Goal: Transaction & Acquisition: Subscribe to service/newsletter

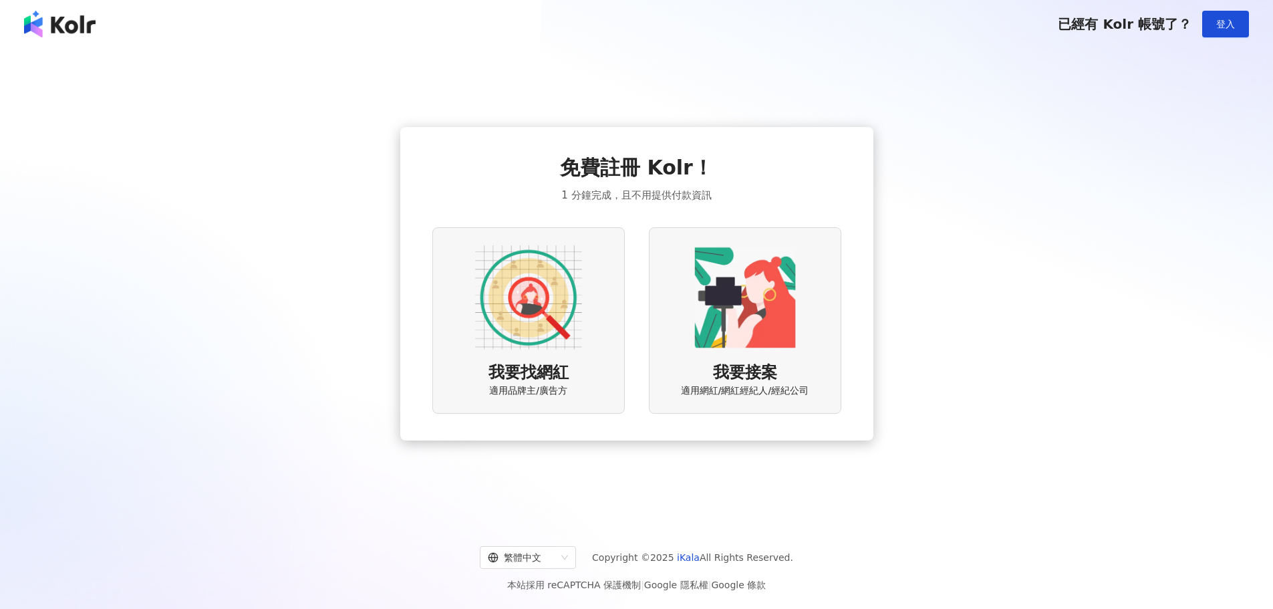
click at [556, 316] on img at bounding box center [528, 297] width 107 height 107
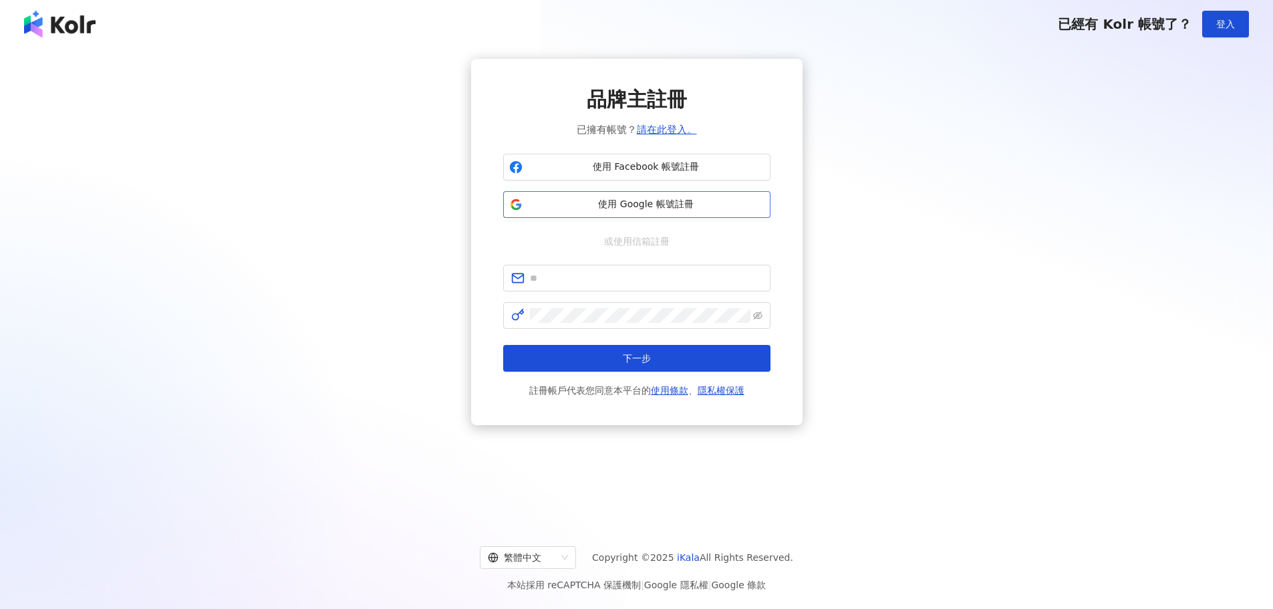
click at [688, 209] on span "使用 Google 帳號註冊" at bounding box center [646, 204] width 236 height 13
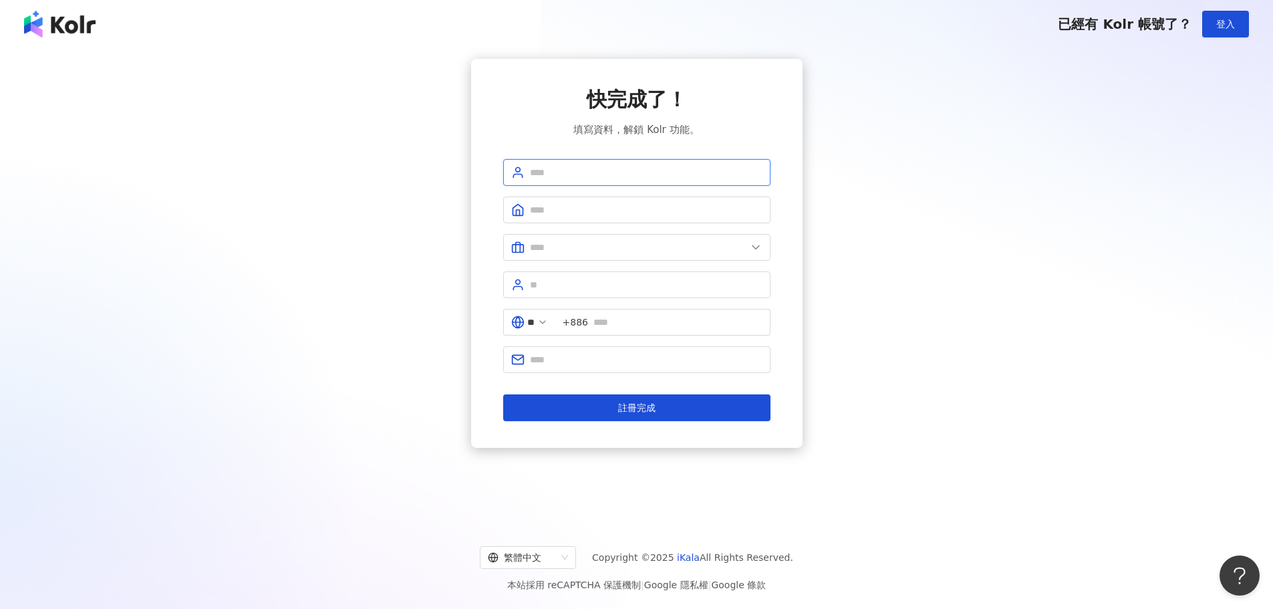
click at [654, 172] on input "text" at bounding box center [646, 172] width 232 height 15
type input "******"
type input "***"
click at [628, 245] on input "text" at bounding box center [638, 247] width 216 height 15
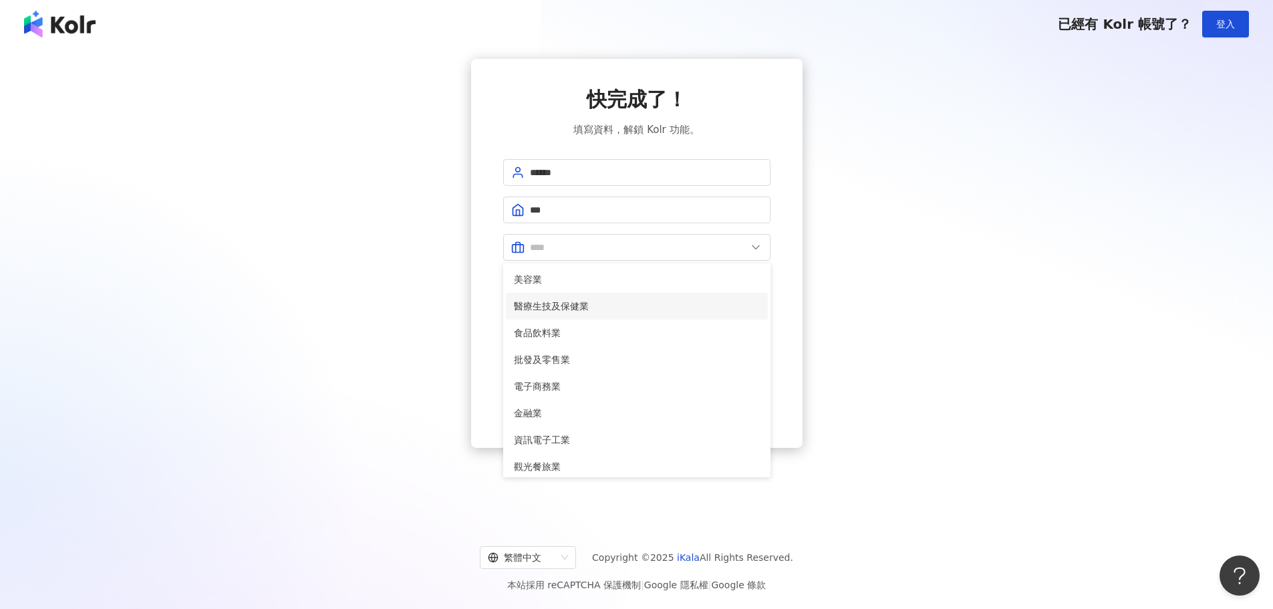
click at [601, 301] on span "醫療生技及保健業" at bounding box center [637, 306] width 246 height 15
type input "********"
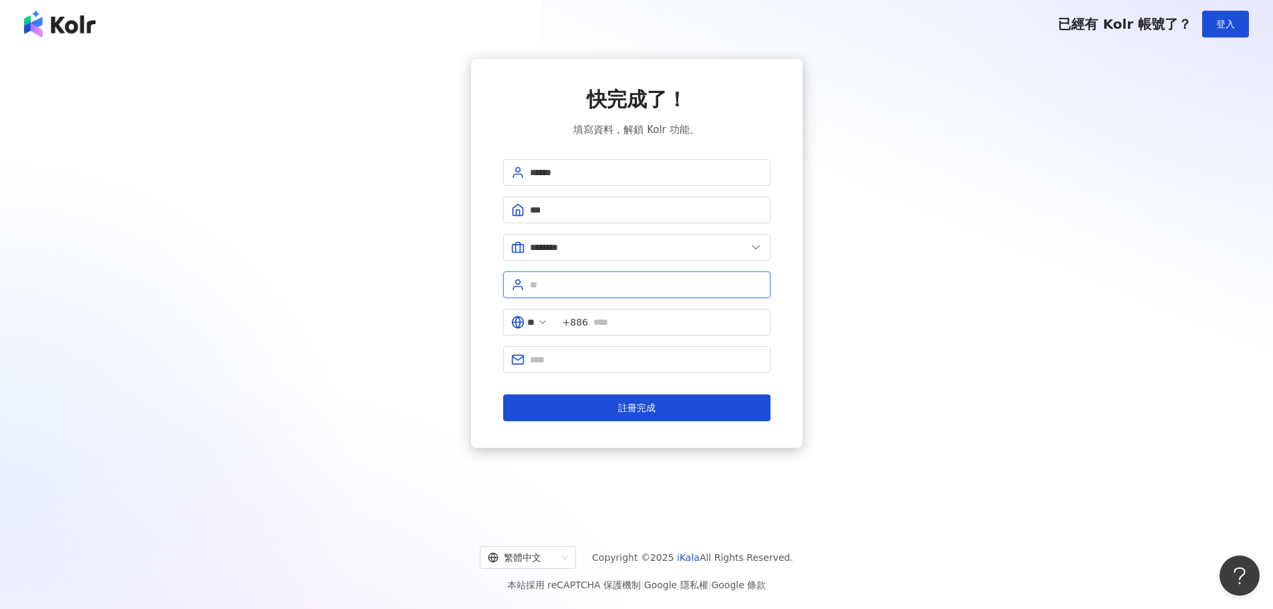
click at [623, 285] on input "text" at bounding box center [646, 284] width 232 height 15
type input "***"
click at [652, 319] on input "text" at bounding box center [677, 322] width 169 height 15
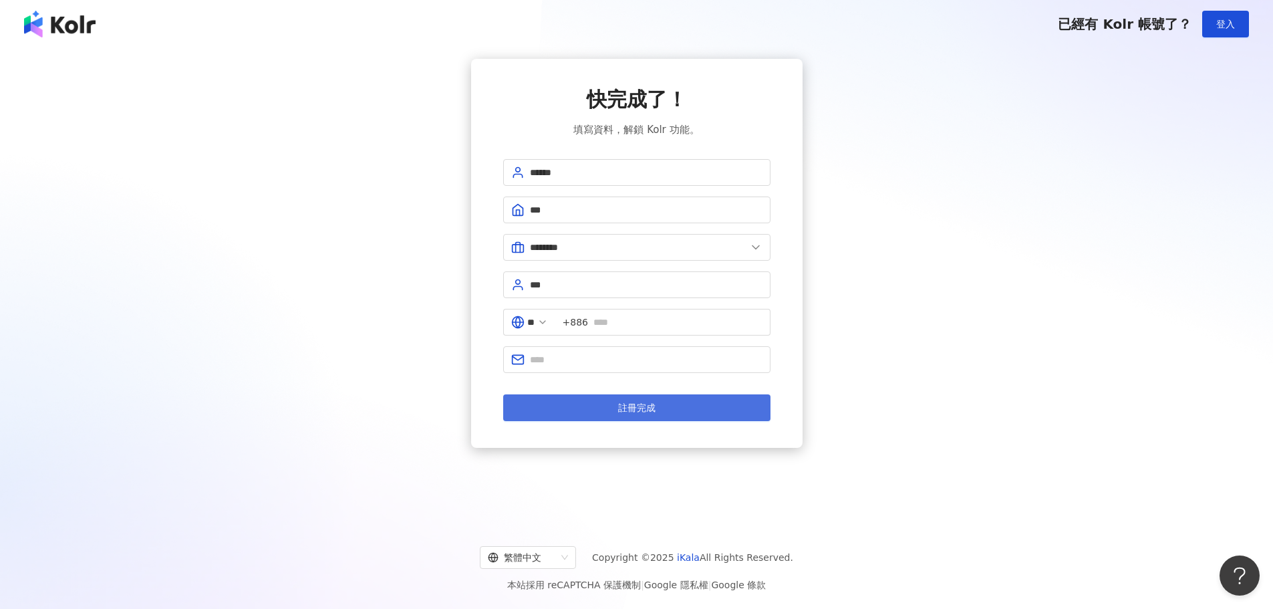
click at [572, 412] on button "註冊完成" at bounding box center [636, 407] width 267 height 27
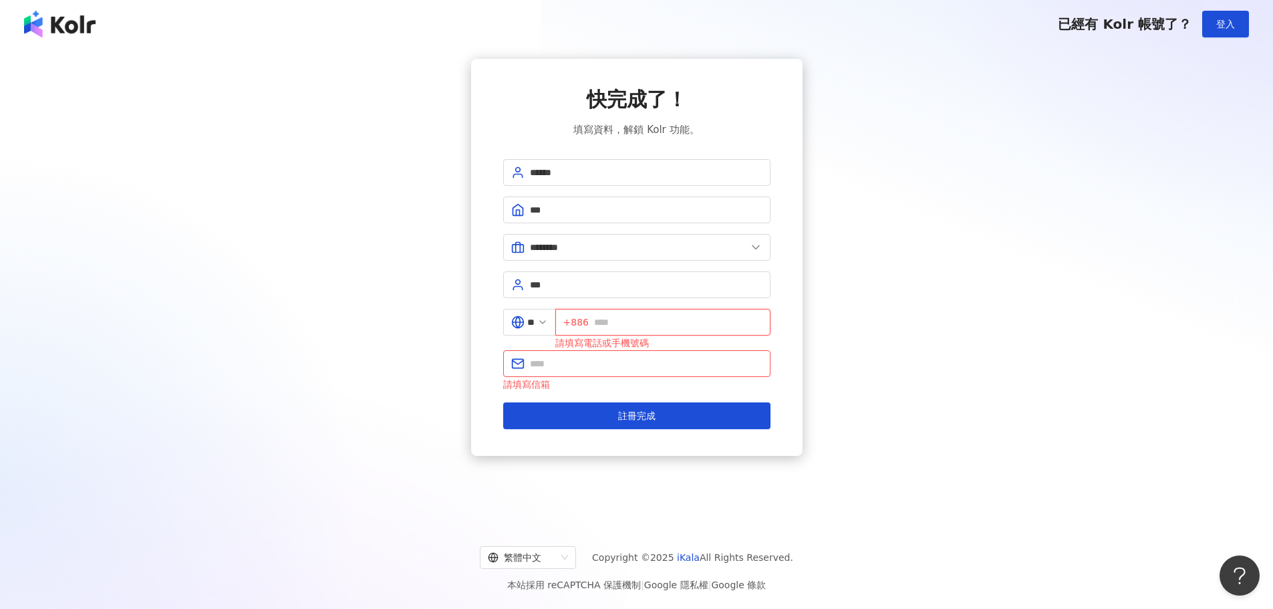
click at [651, 321] on input "text" at bounding box center [678, 322] width 168 height 15
type input "**********"
click at [610, 366] on input "text" at bounding box center [646, 363] width 232 height 15
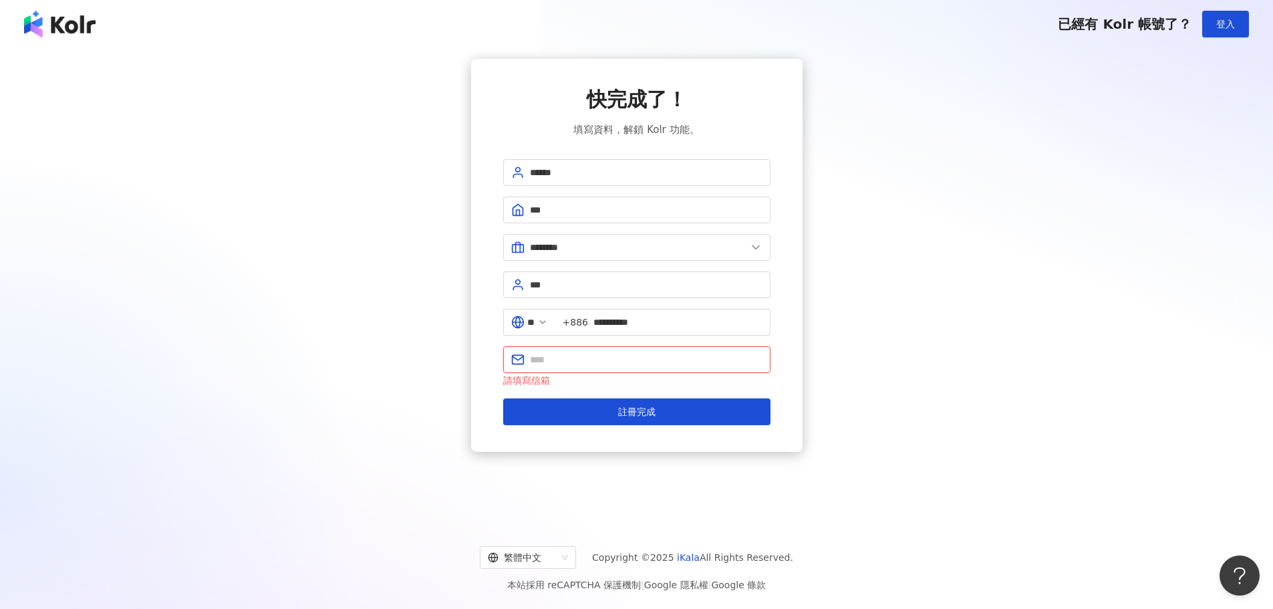
type input "**********"
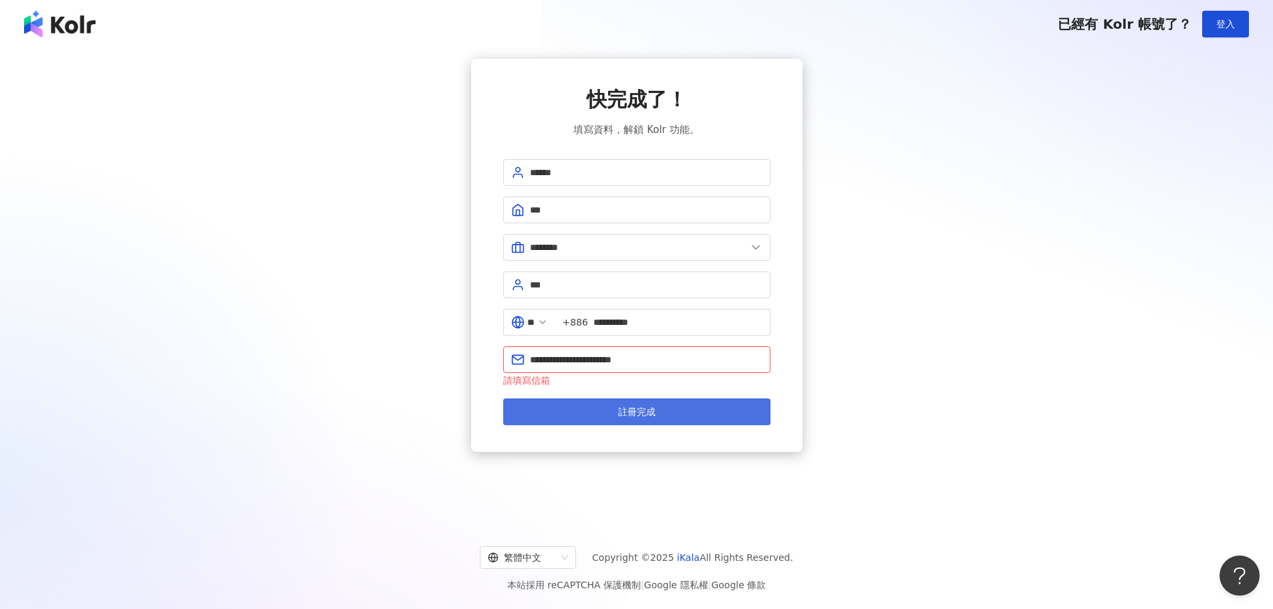
click at [633, 416] on span "註冊完成" at bounding box center [636, 411] width 37 height 11
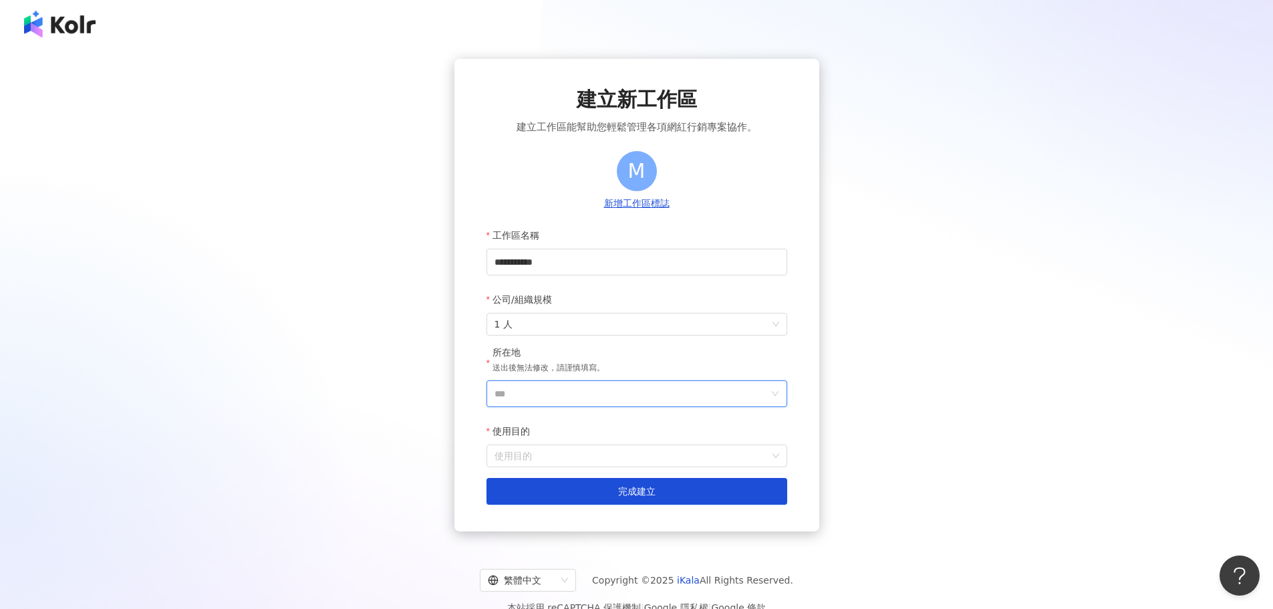
click at [631, 395] on input "***" at bounding box center [631, 393] width 274 height 25
click at [705, 209] on div "台灣" at bounding box center [713, 205] width 128 height 24
click at [576, 454] on input "使用目的" at bounding box center [636, 455] width 285 height 21
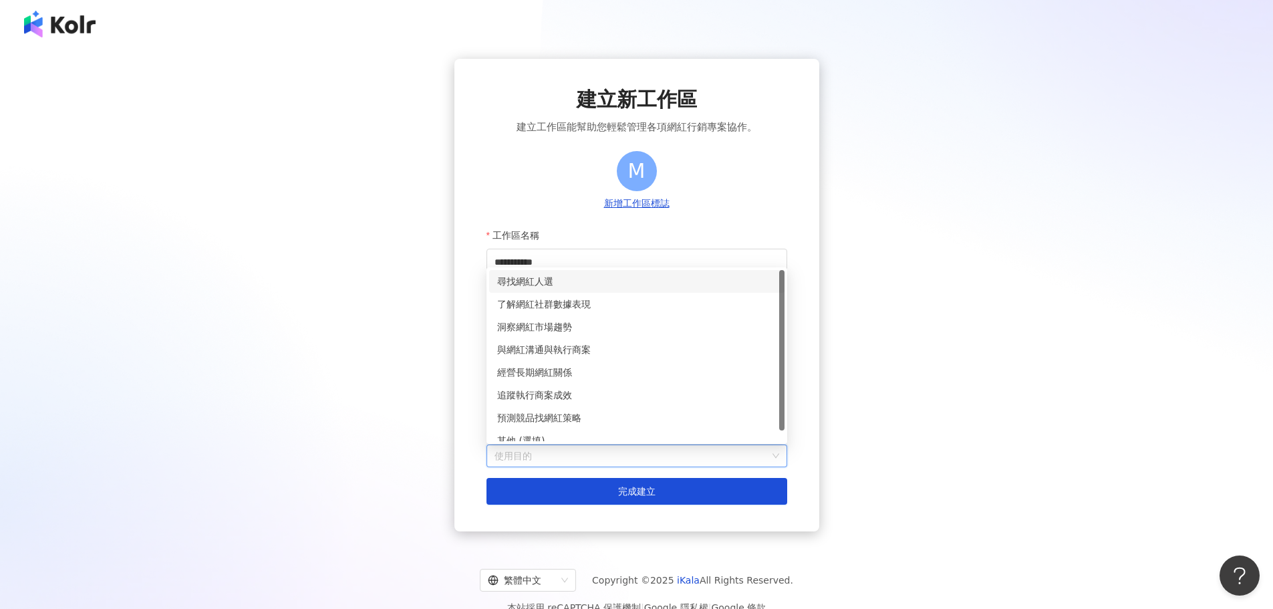
click at [614, 286] on div "尋找網紅人選" at bounding box center [636, 281] width 279 height 15
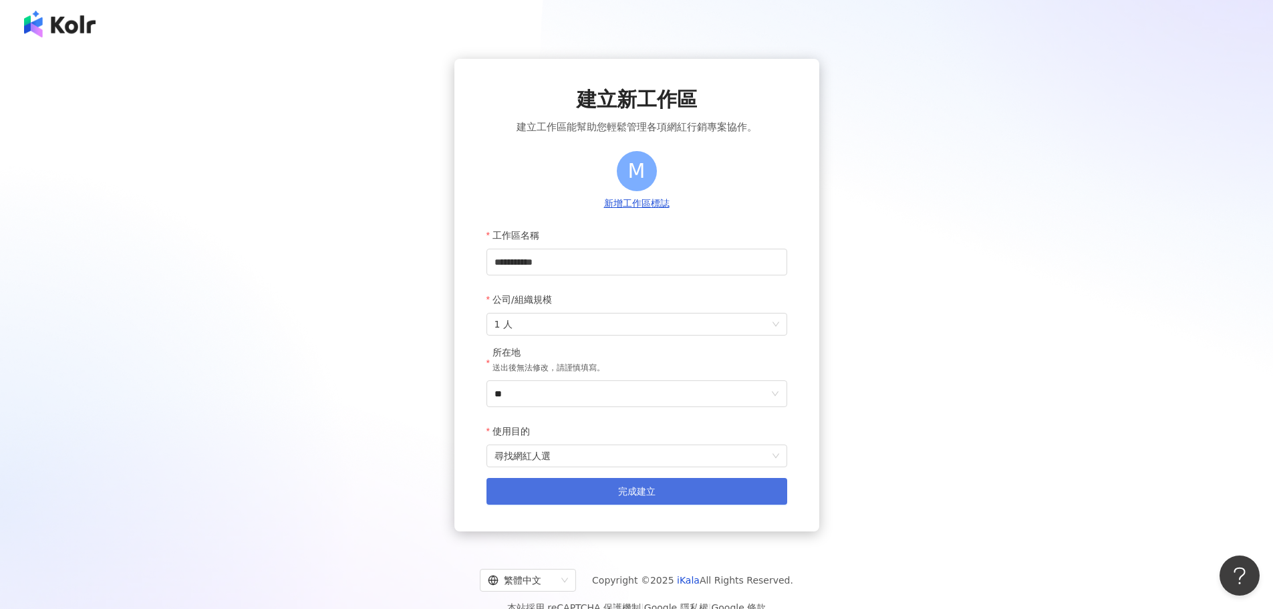
click at [654, 496] on span "完成建立" at bounding box center [636, 491] width 37 height 11
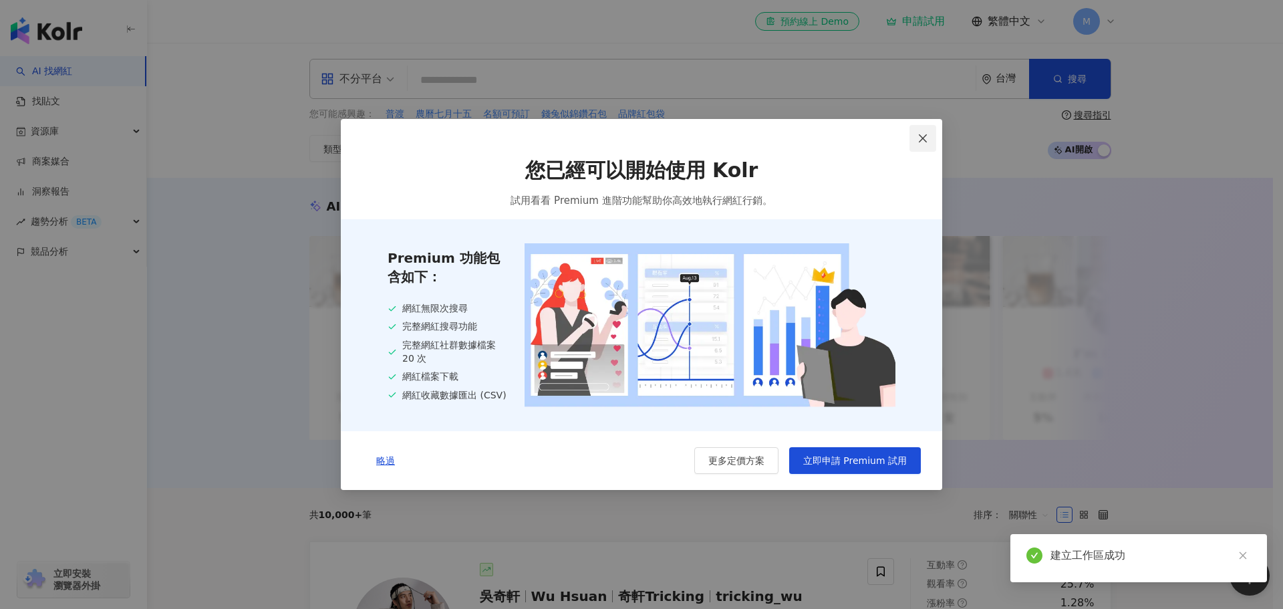
click at [924, 133] on icon "close" at bounding box center [922, 138] width 11 height 11
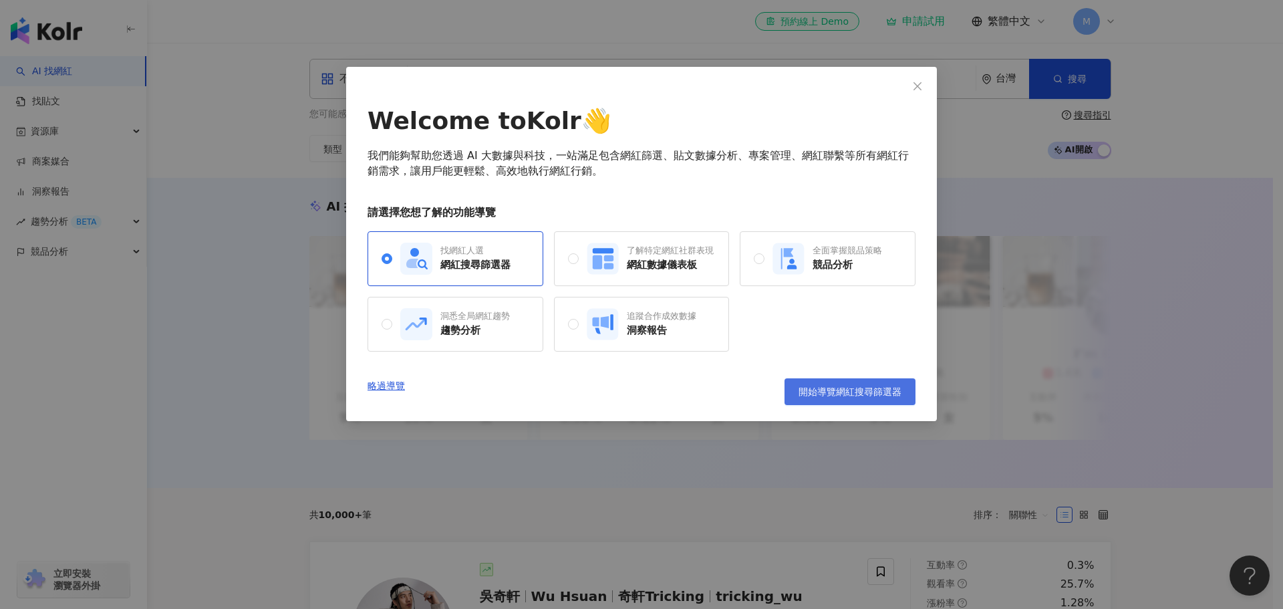
click at [864, 395] on span "開始導覽網紅搜尋篩選器" at bounding box center [849, 391] width 103 height 11
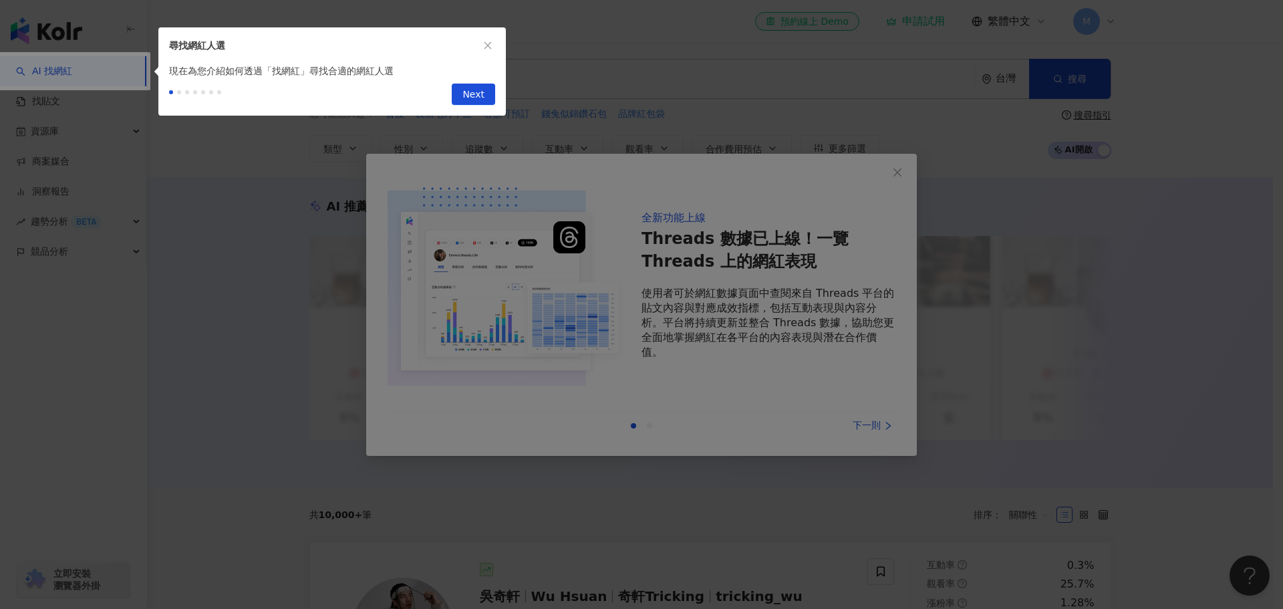
click at [486, 97] on button "Next" at bounding box center [473, 94] width 43 height 21
type input "*********"
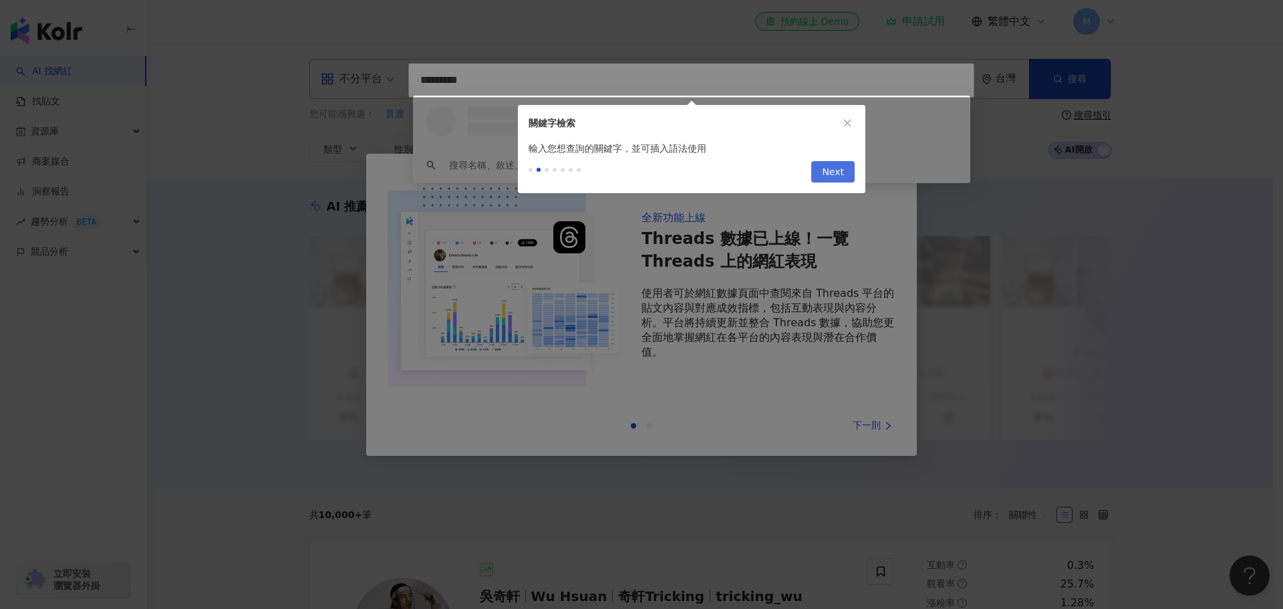
click at [839, 173] on span "Next" at bounding box center [833, 172] width 22 height 21
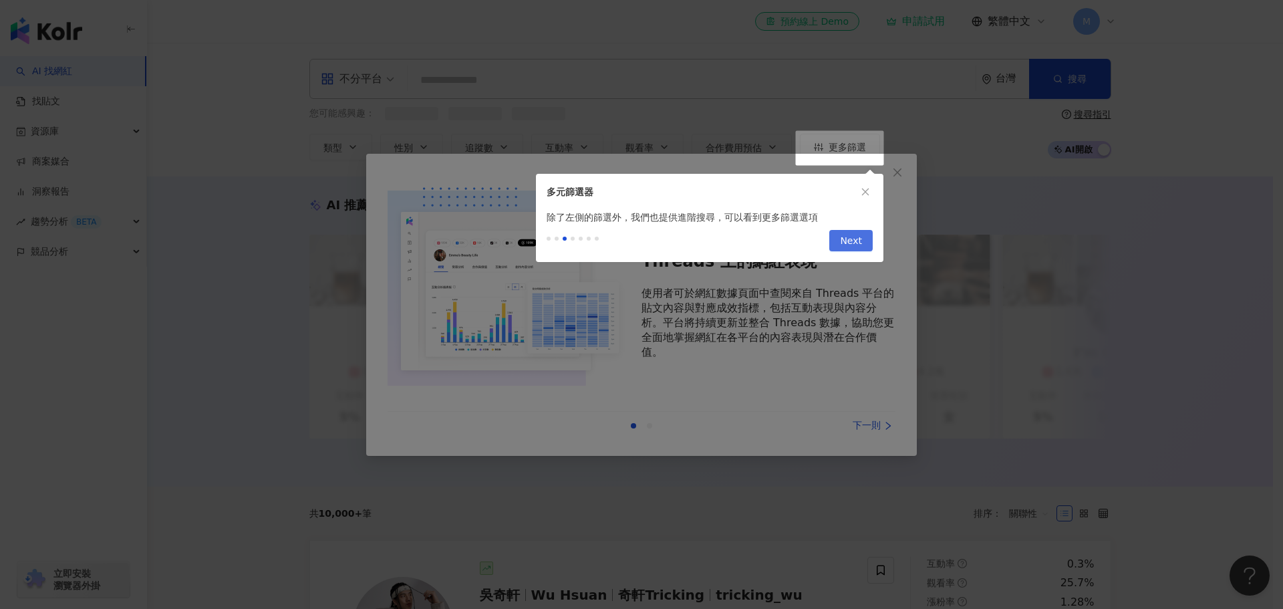
click at [844, 244] on span "Next" at bounding box center [851, 240] width 22 height 21
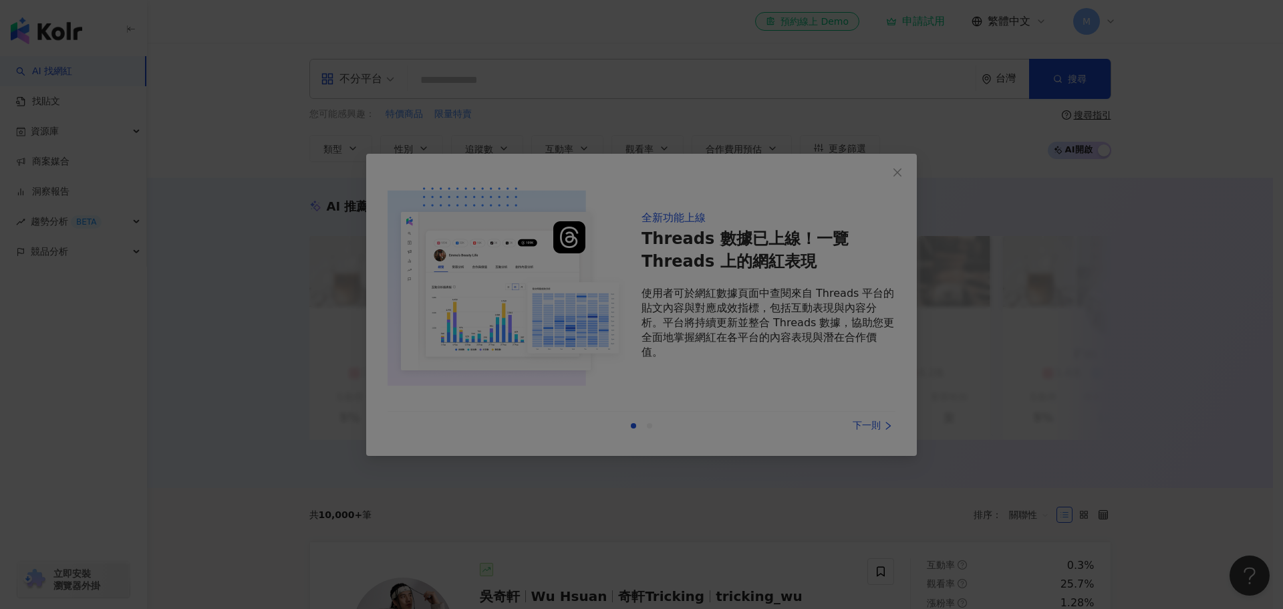
click at [896, 174] on div at bounding box center [641, 304] width 1283 height 609
click at [634, 422] on div at bounding box center [641, 304] width 1283 height 609
click at [1248, 175] on div at bounding box center [641, 304] width 1283 height 609
drag, startPoint x: 935, startPoint y: 584, endPoint x: 913, endPoint y: 581, distance: 22.3
click at [935, 585] on div at bounding box center [641, 304] width 1283 height 609
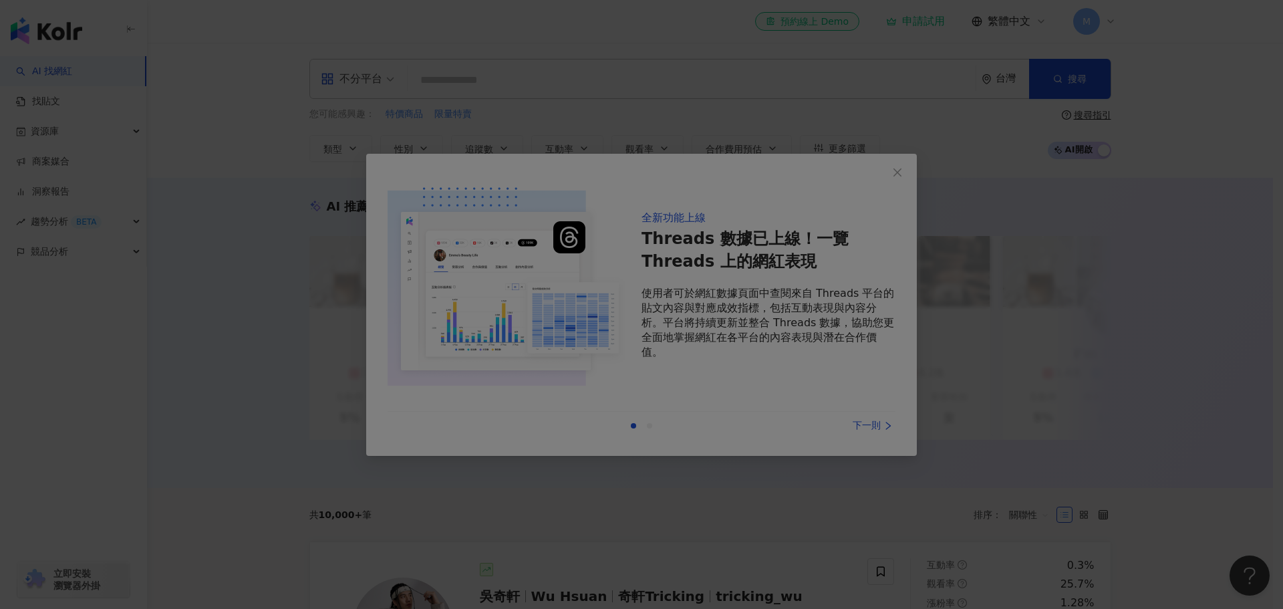
click at [892, 170] on div at bounding box center [641, 304] width 1283 height 609
click at [870, 425] on div at bounding box center [641, 304] width 1283 height 609
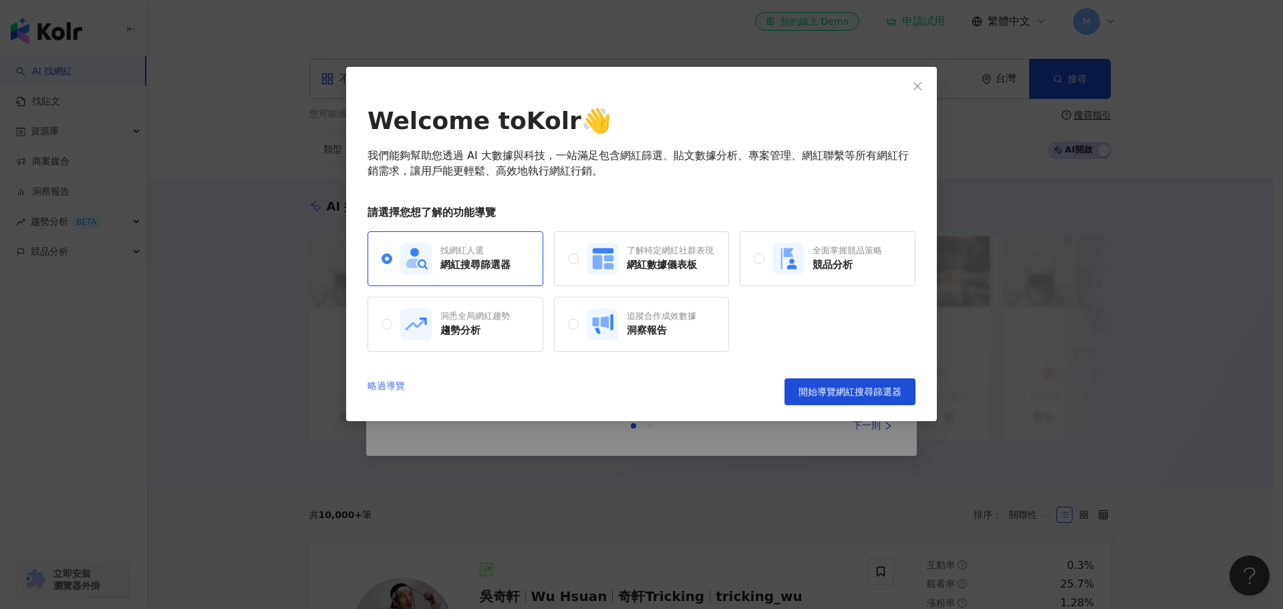
click at [401, 385] on link "略過導覽" at bounding box center [385, 391] width 37 height 27
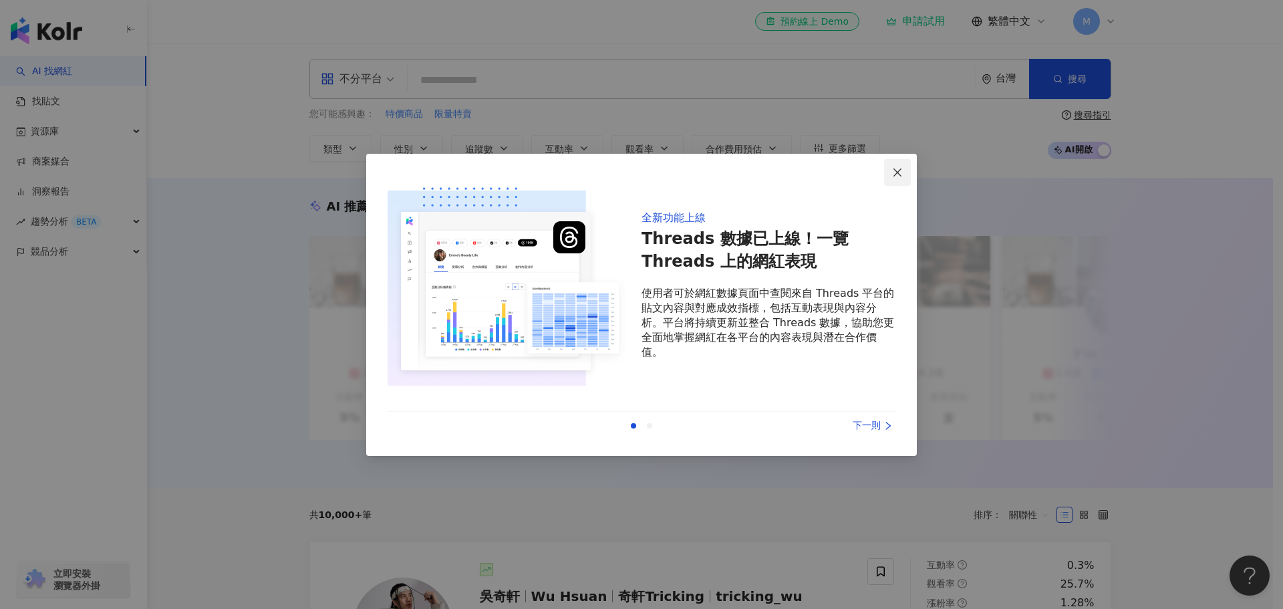
click at [894, 170] on icon "close" at bounding box center [897, 172] width 11 height 11
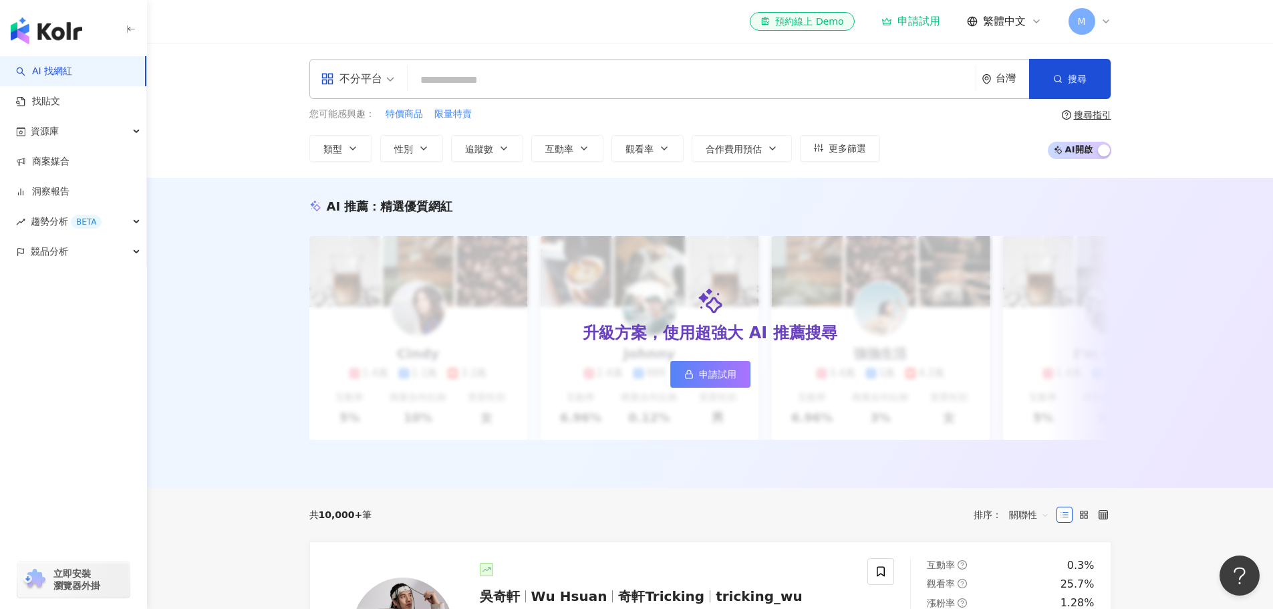
click at [488, 84] on input "search" at bounding box center [691, 79] width 557 height 25
click at [379, 81] on div "不分平台" at bounding box center [351, 78] width 61 height 21
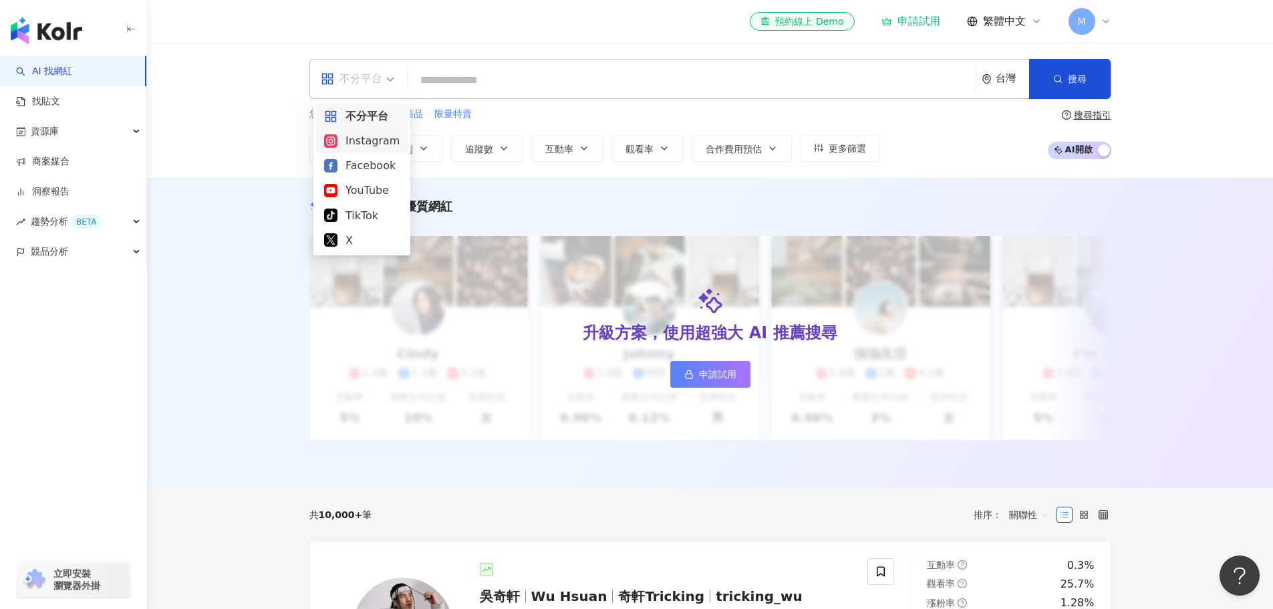
click at [381, 142] on div "Instagram" at bounding box center [361, 140] width 75 height 17
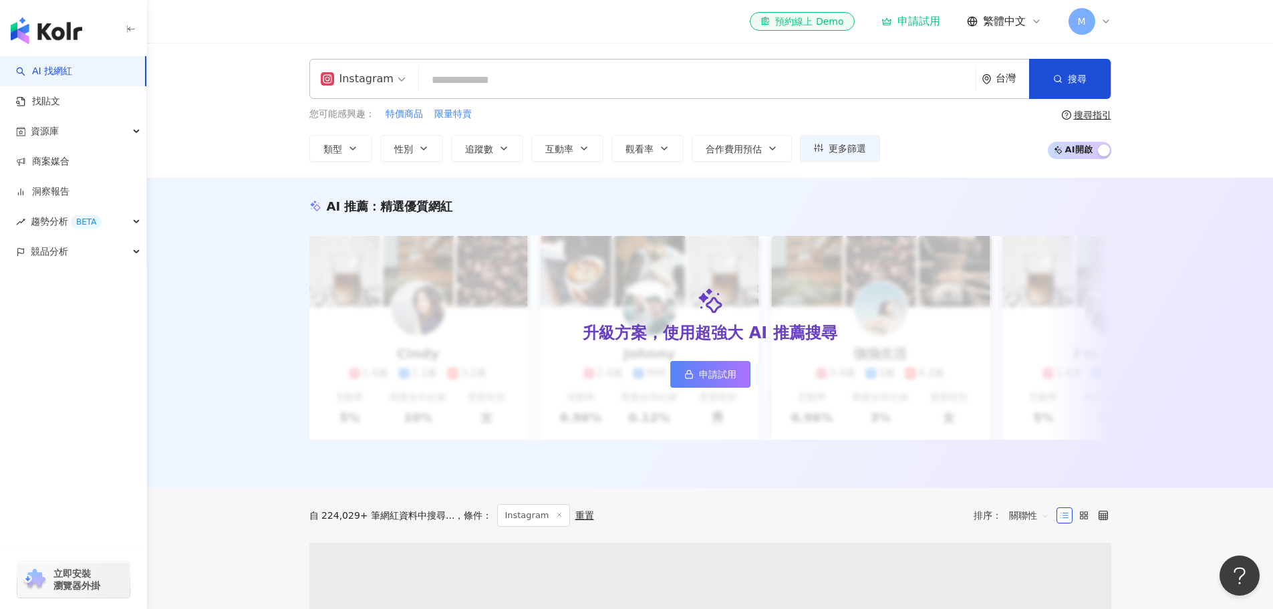
click at [482, 80] on input "search" at bounding box center [697, 79] width 546 height 25
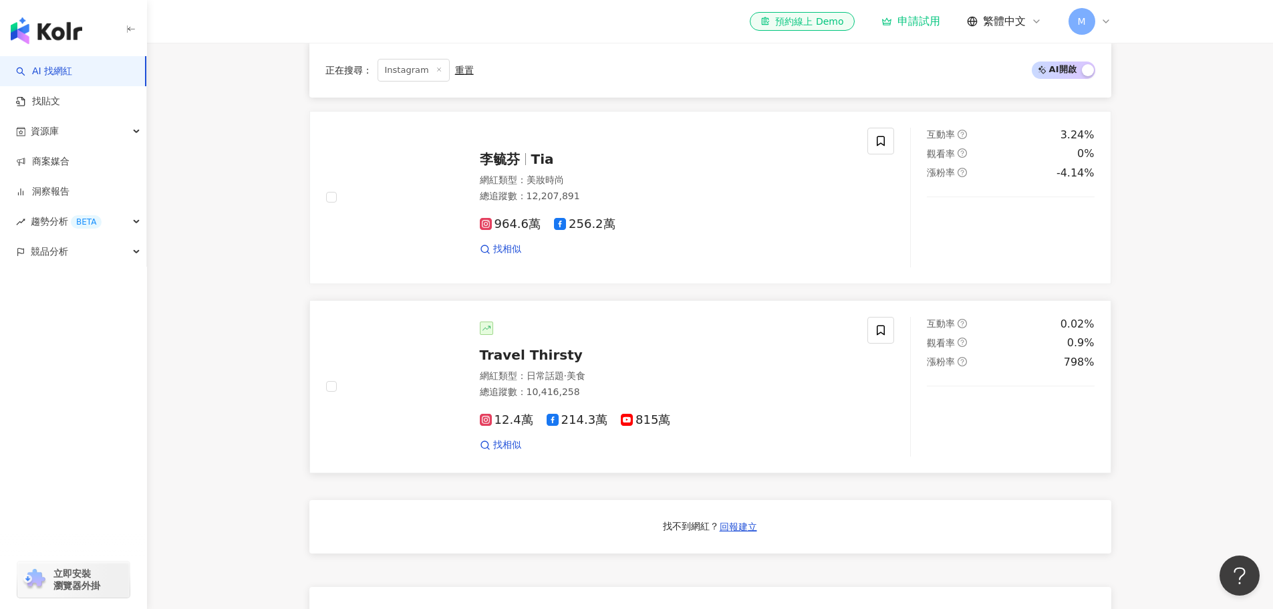
scroll to position [542, 0]
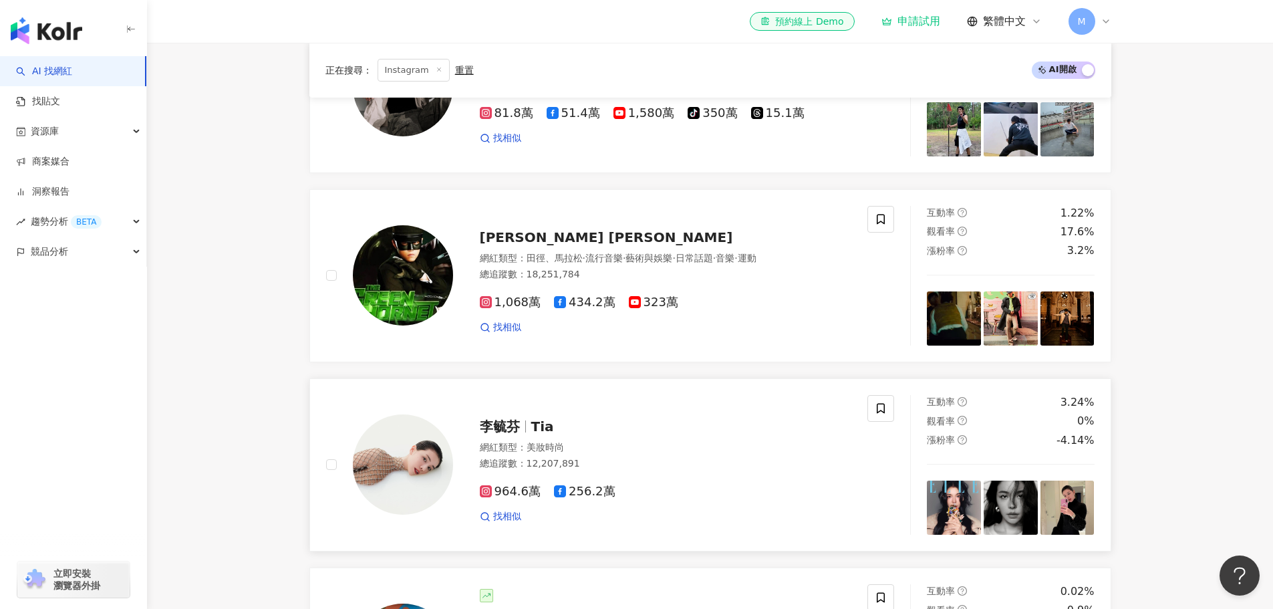
click at [410, 466] on img at bounding box center [403, 464] width 100 height 100
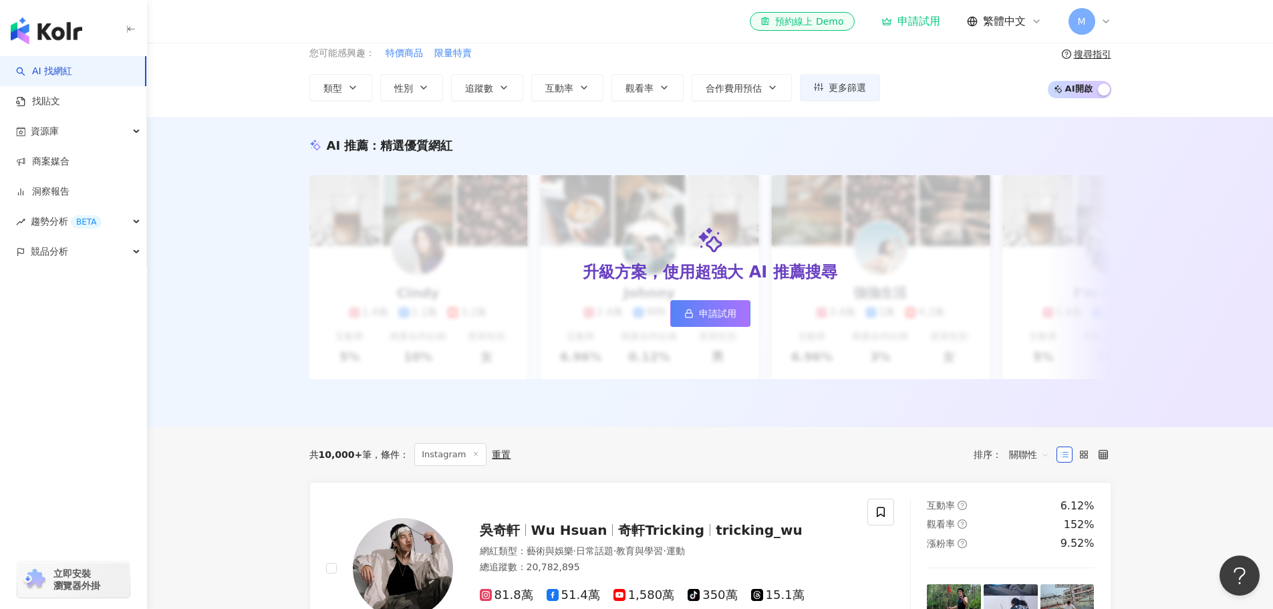
scroll to position [0, 0]
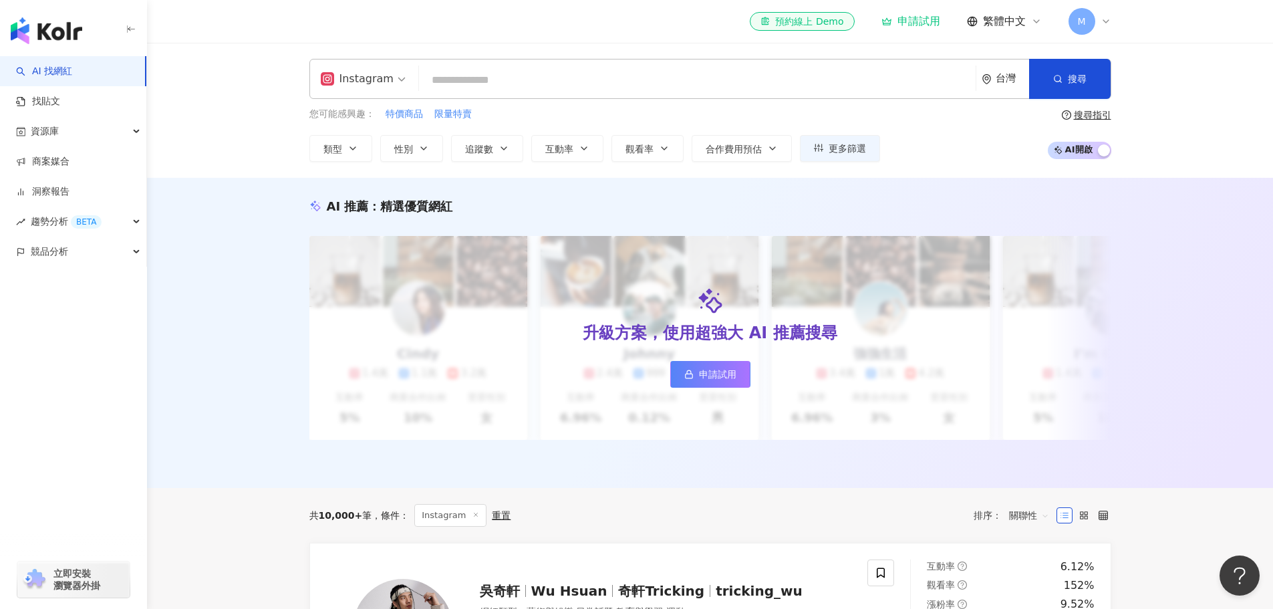
click at [396, 76] on span "Instagram" at bounding box center [363, 78] width 85 height 21
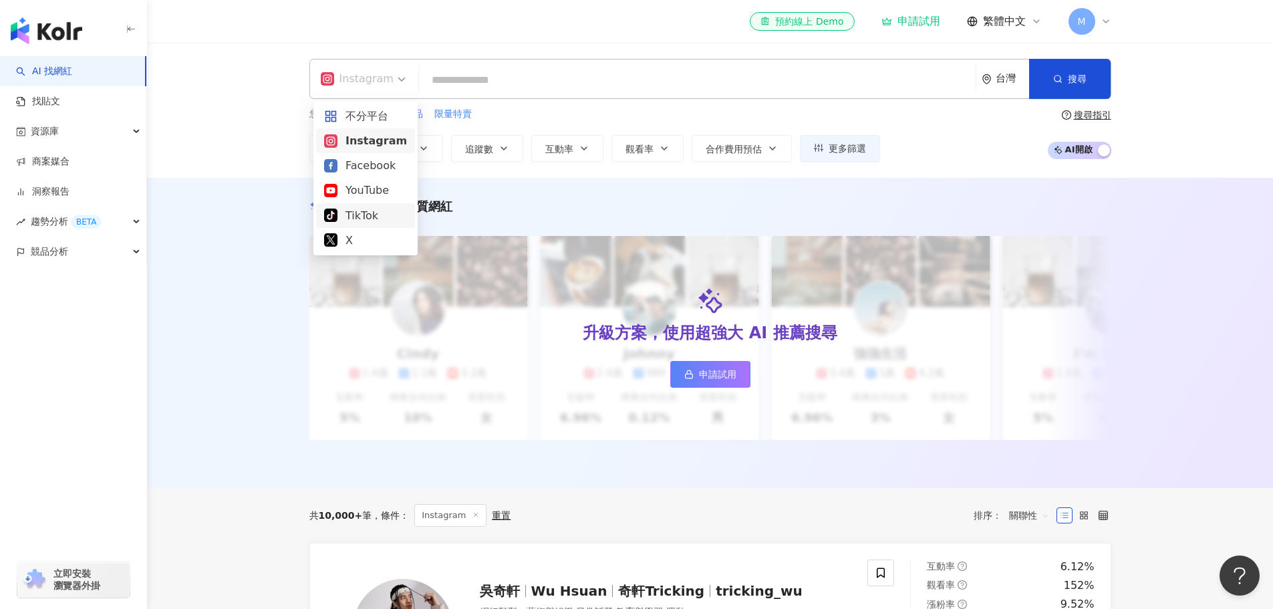
click at [378, 214] on div "TikTok" at bounding box center [365, 215] width 83 height 17
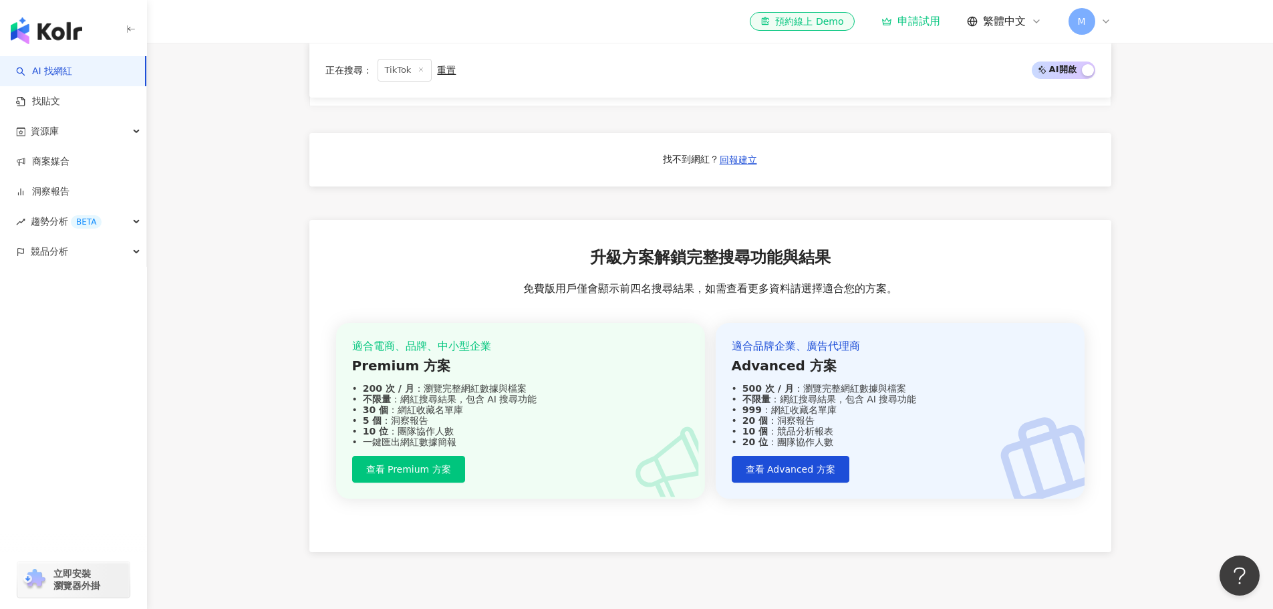
scroll to position [1317, 0]
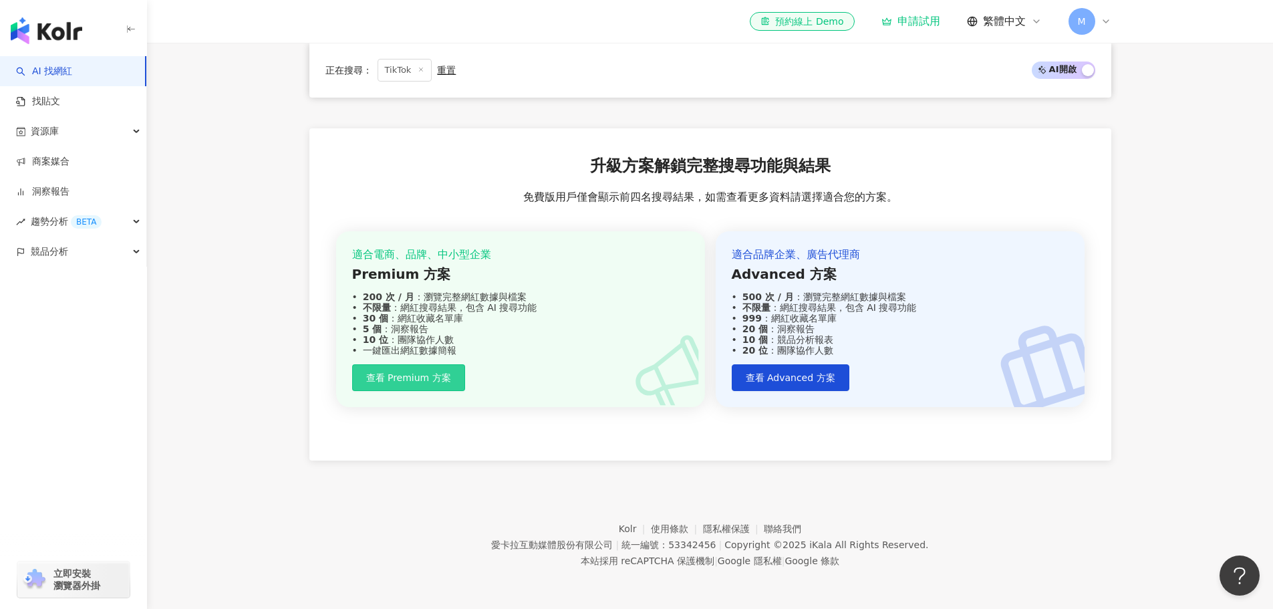
click at [450, 389] on button "查看 Premium 方案" at bounding box center [408, 377] width 113 height 27
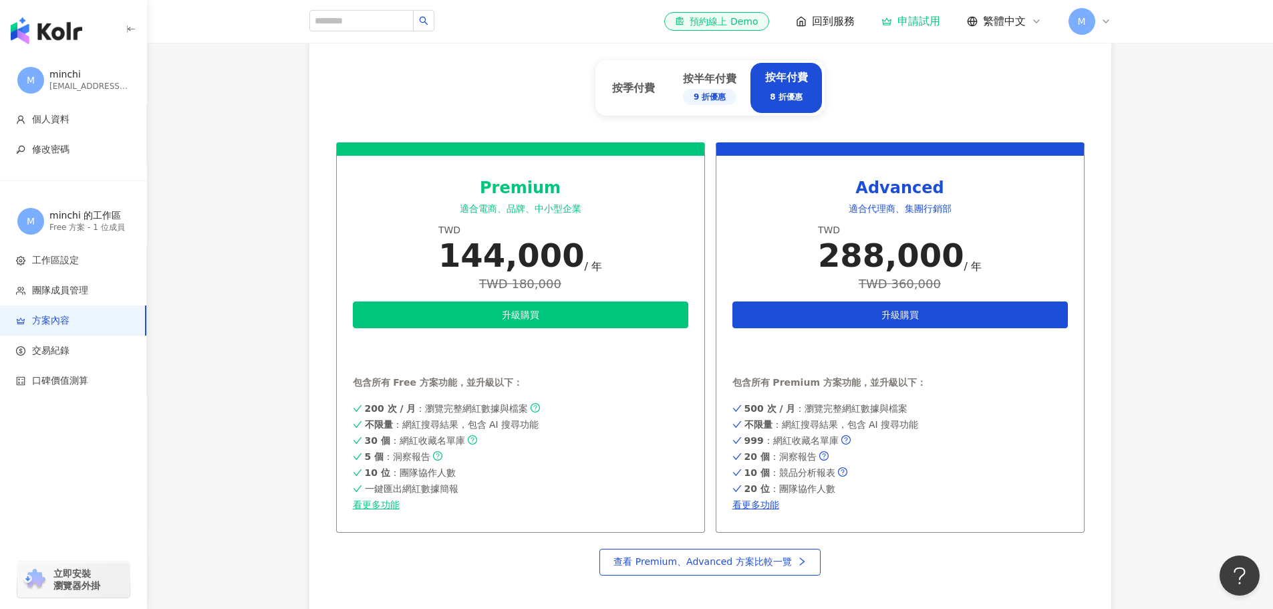
scroll to position [735, 0]
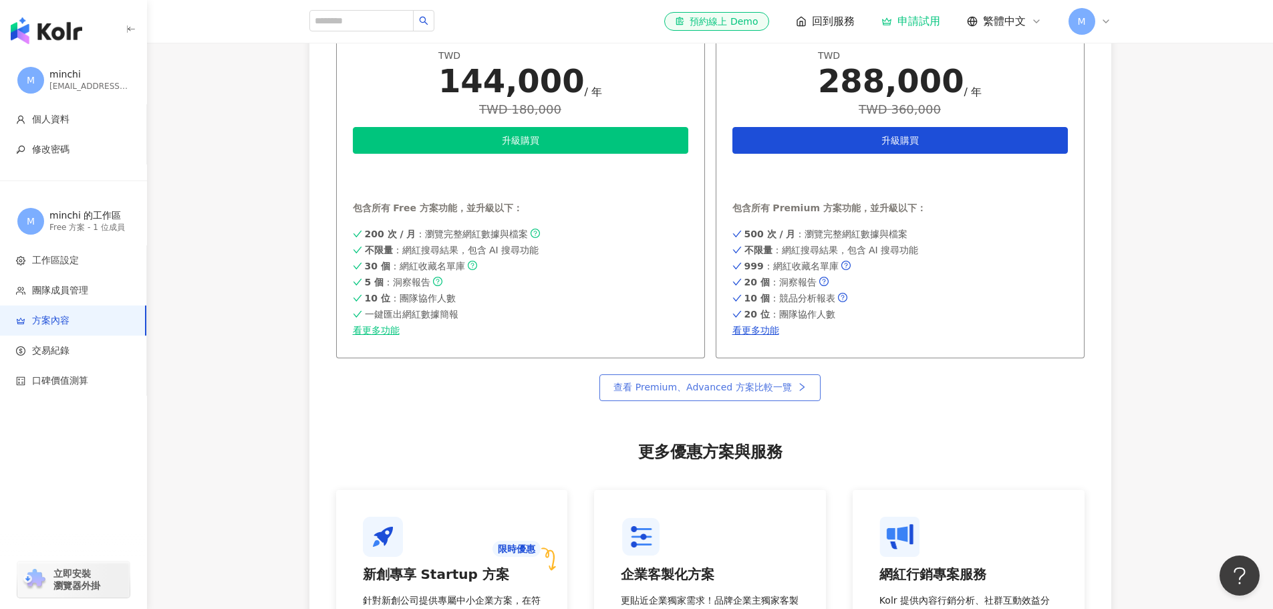
click at [776, 387] on span "查看 Premium、Advanced 方案比較一覽" at bounding box center [702, 386] width 178 height 11
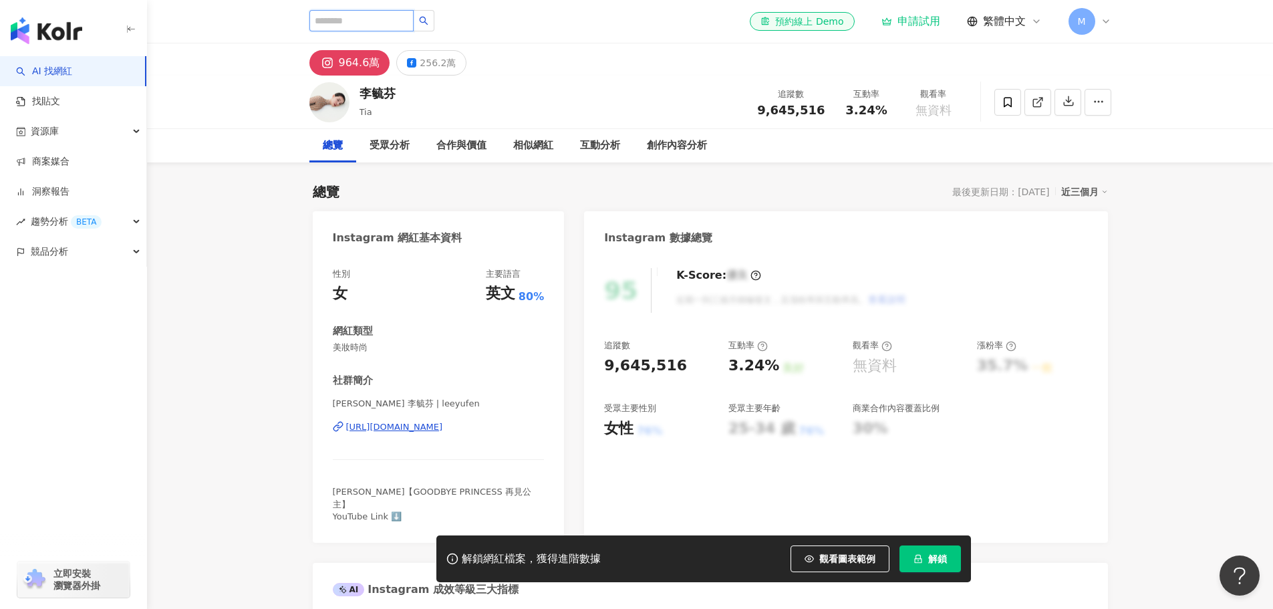
click at [344, 21] on input "search" at bounding box center [361, 20] width 104 height 21
paste input "**********"
type input "**********"
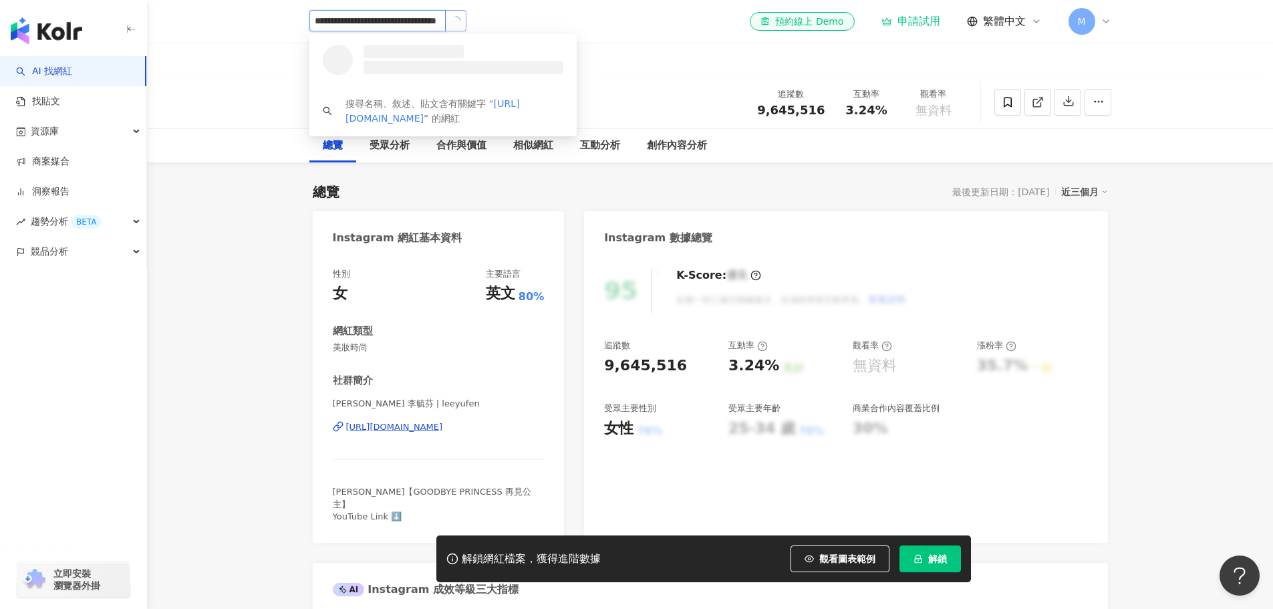
click at [463, 22] on button "button" at bounding box center [455, 20] width 21 height 21
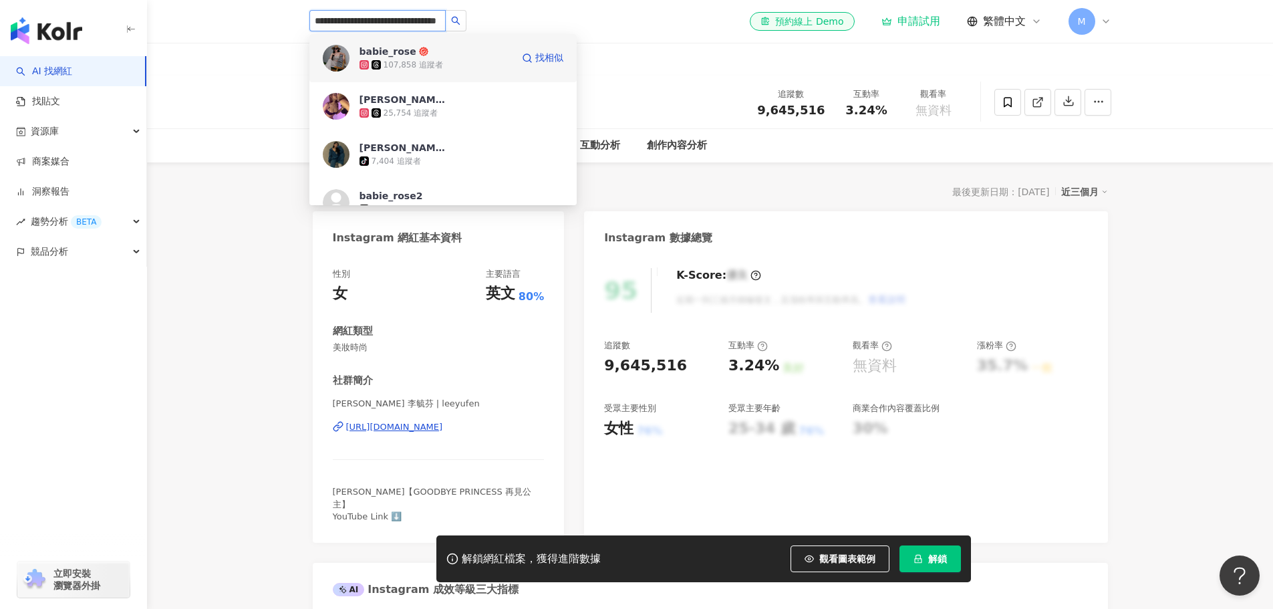
click at [448, 54] on div "babie_rose 107,858 追蹤者" at bounding box center [435, 58] width 152 height 27
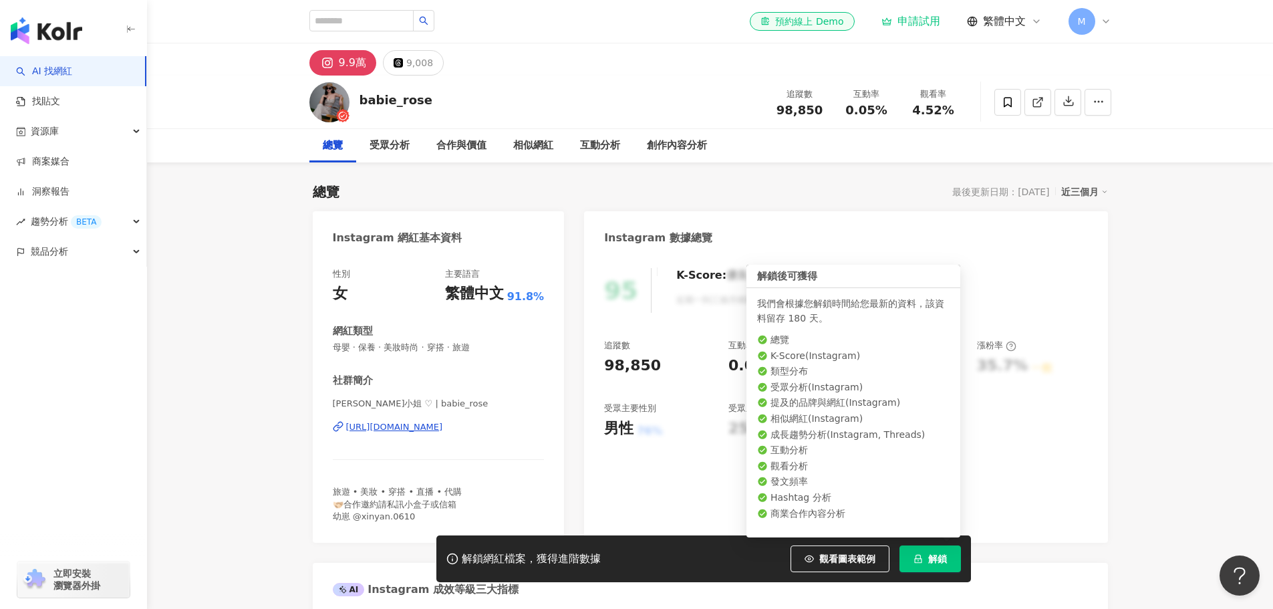
click at [930, 554] on span "解鎖" at bounding box center [937, 558] width 19 height 11
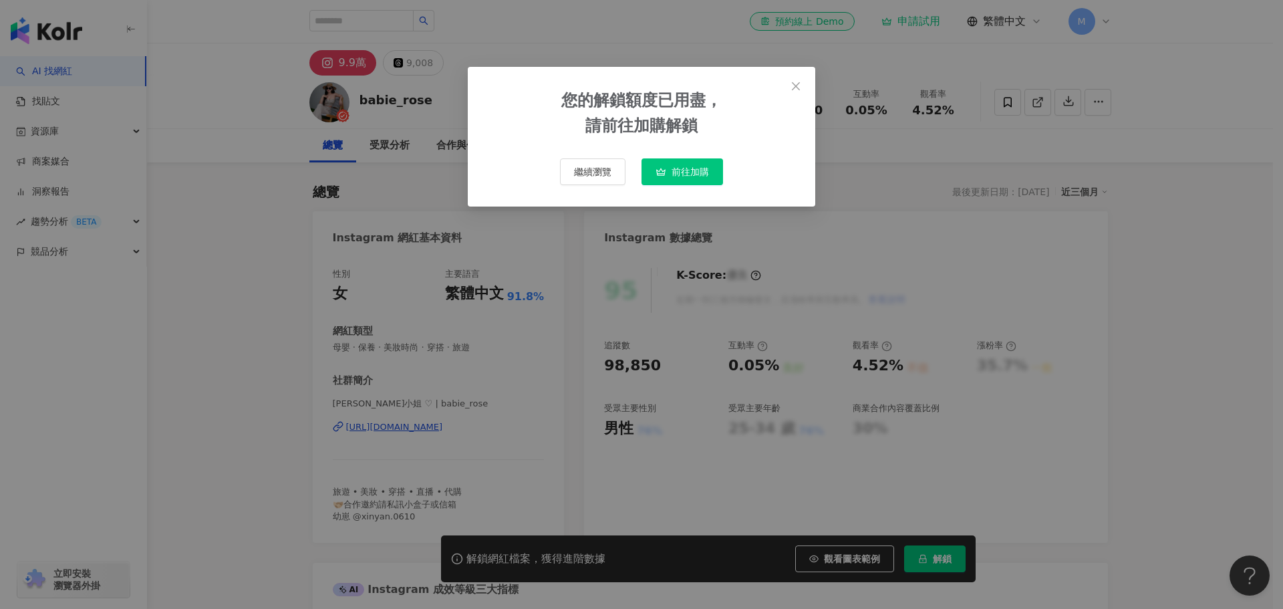
click at [663, 173] on icon "button" at bounding box center [660, 171] width 11 height 11
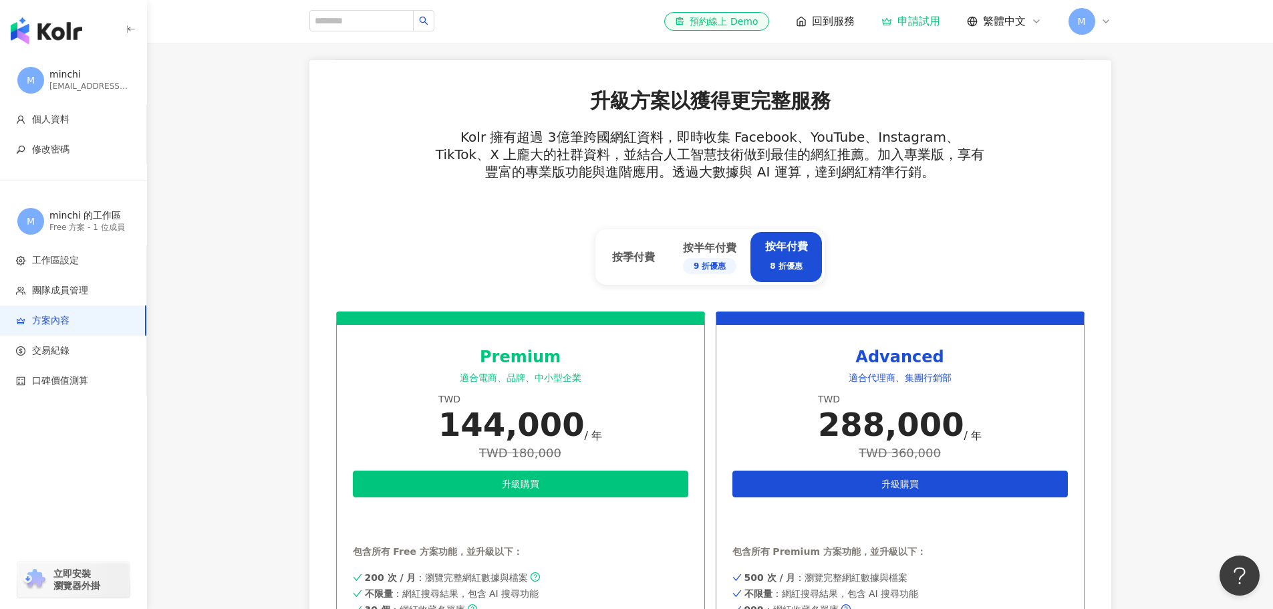
scroll to position [375, 0]
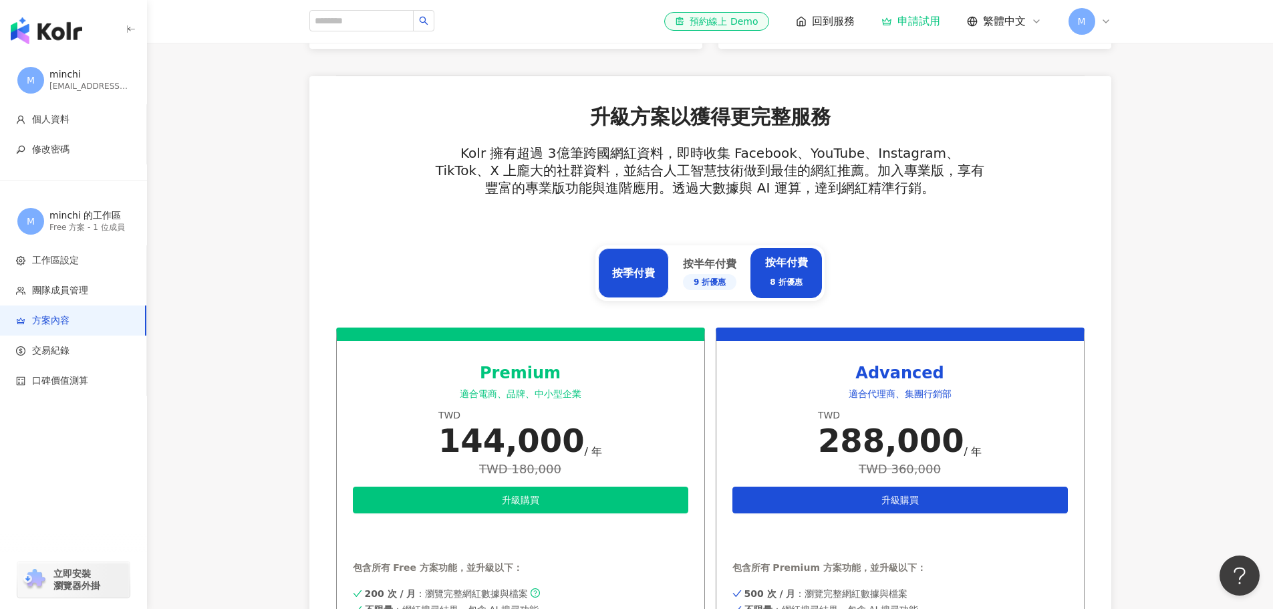
click at [628, 271] on div "按季付費" at bounding box center [633, 273] width 43 height 15
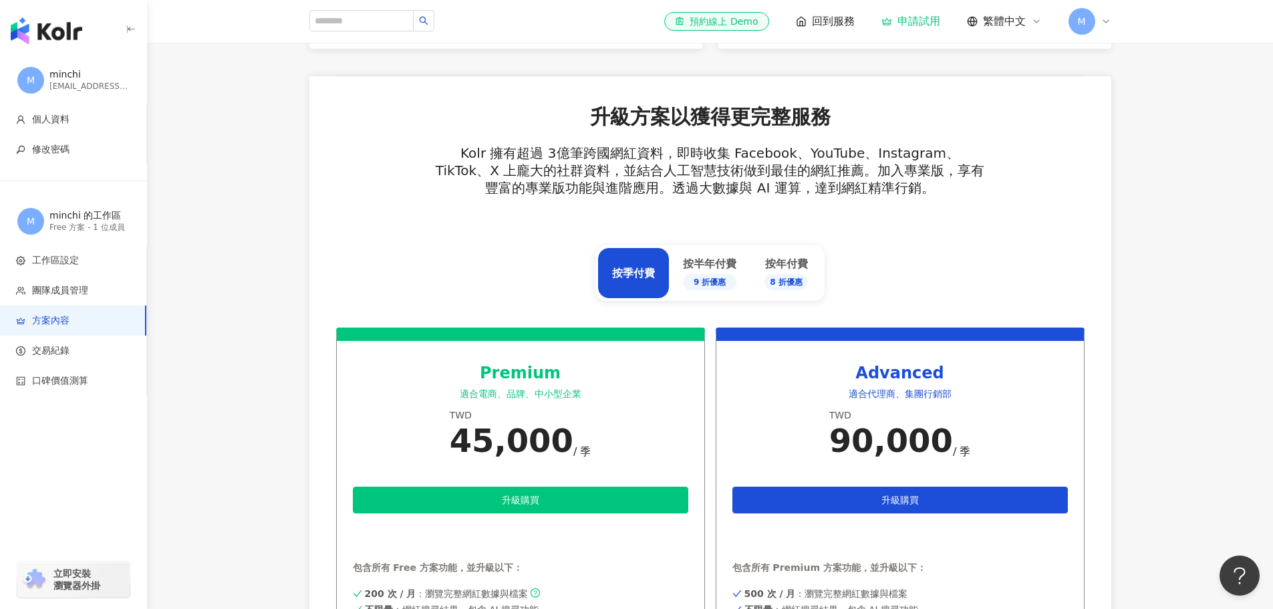
click at [192, 401] on main "方案內容 當前方案 Free 方案 包含以下功能 ： 4 筆 ：網紅搜尋結果 1 個 ：網紅收藏名單庫 強大網紅及貼文篩選器 網紅基本資料瀏覽 看更多功能 網…" at bounding box center [710, 411] width 1126 height 1434
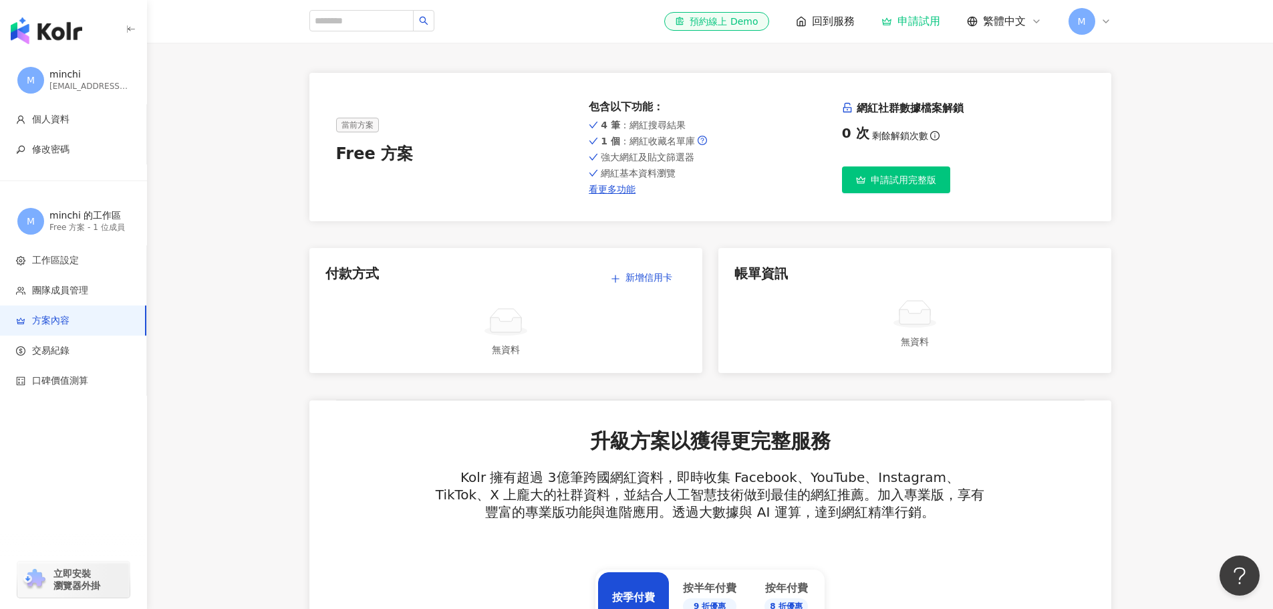
scroll to position [0, 0]
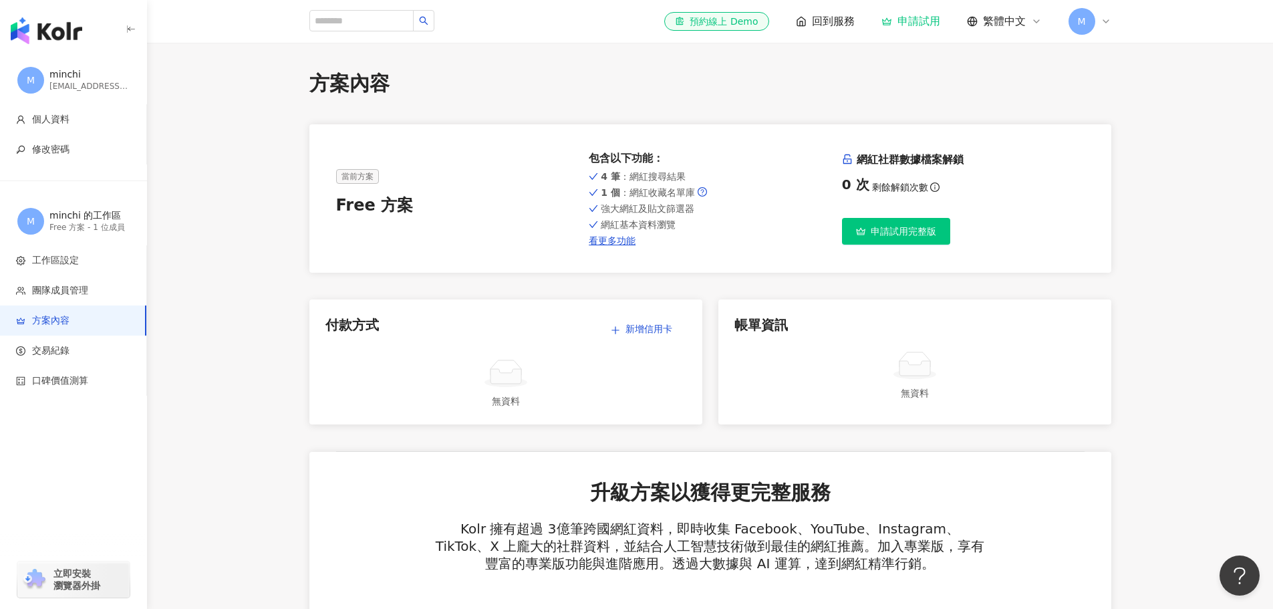
click at [77, 92] on div "minchi.huang77@gmail.com" at bounding box center [89, 86] width 80 height 11
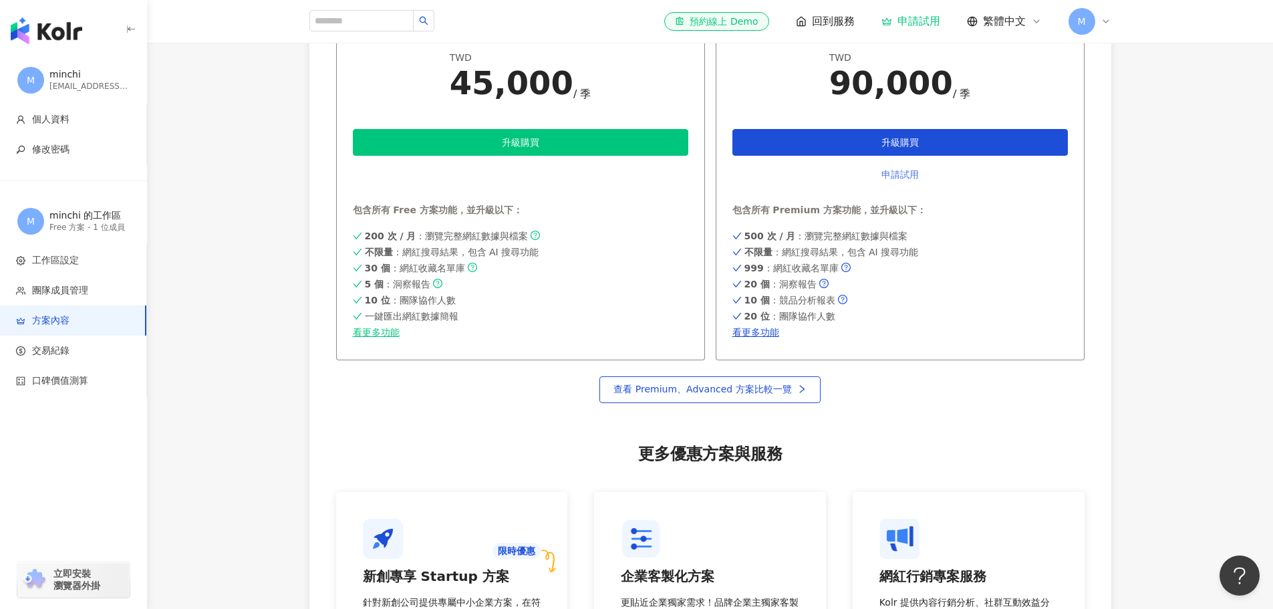
scroll to position [735, 0]
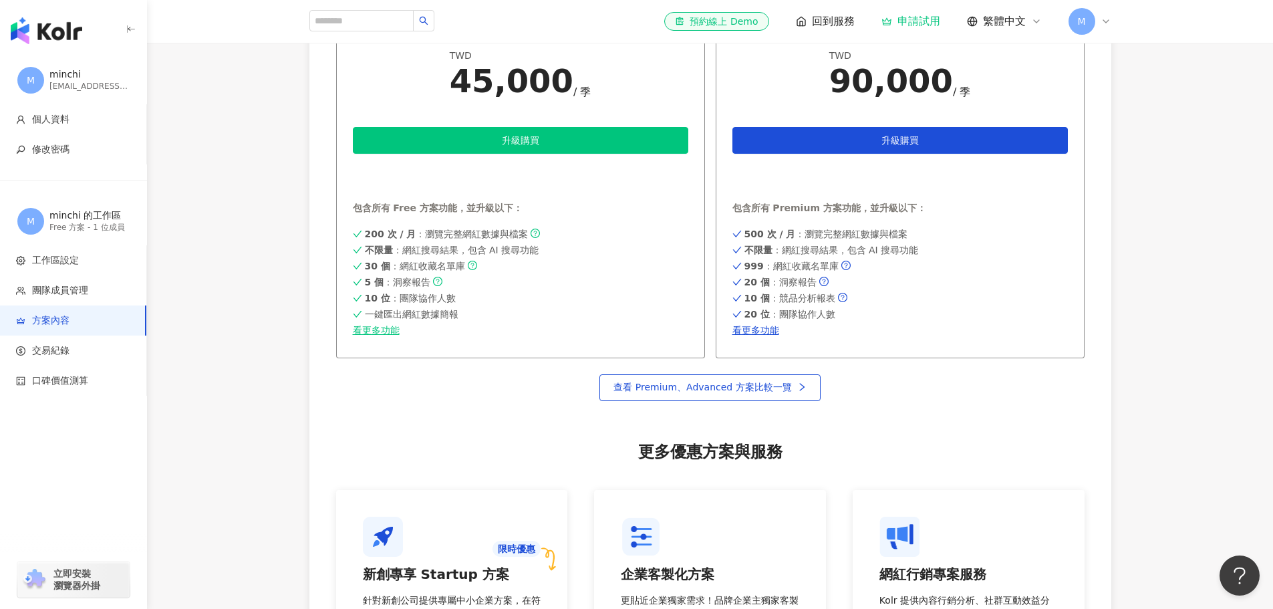
click at [1112, 363] on div "方案內容 當前方案 Free 方案 包含以下功能 ： 4 筆 ：網紅搜尋結果 1 個 ：網紅收藏名單庫 強大網紅及貼文篩選器 網紅基本資料瀏覽 看更多功能 網…" at bounding box center [710, 52] width 855 height 1434
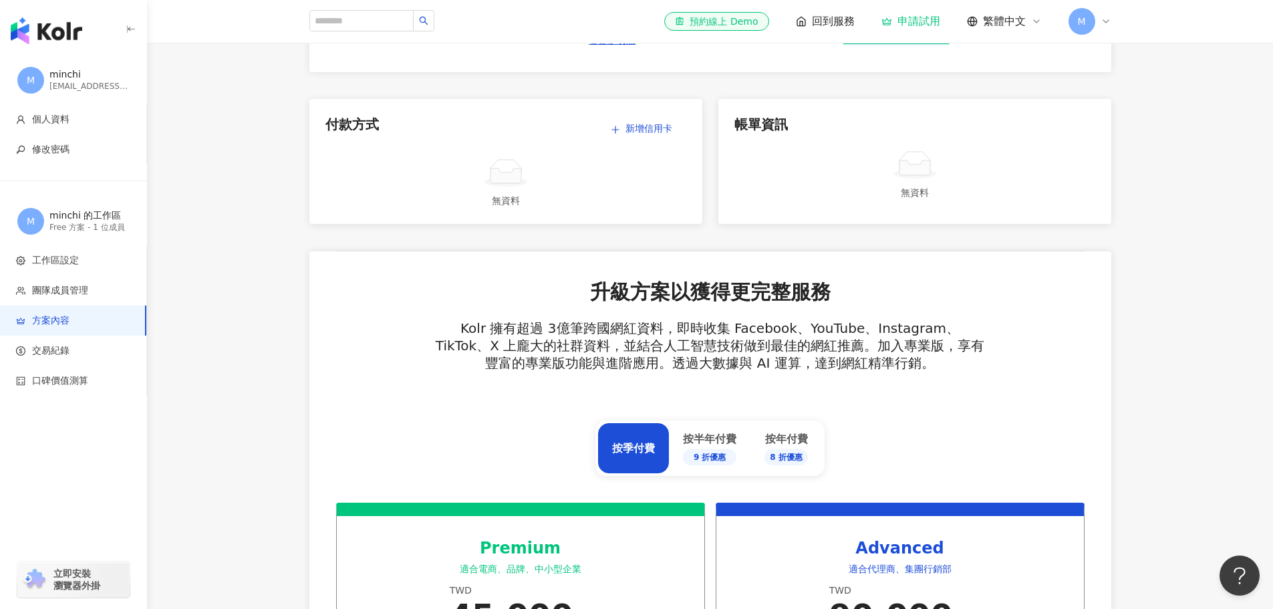
scroll to position [0, 0]
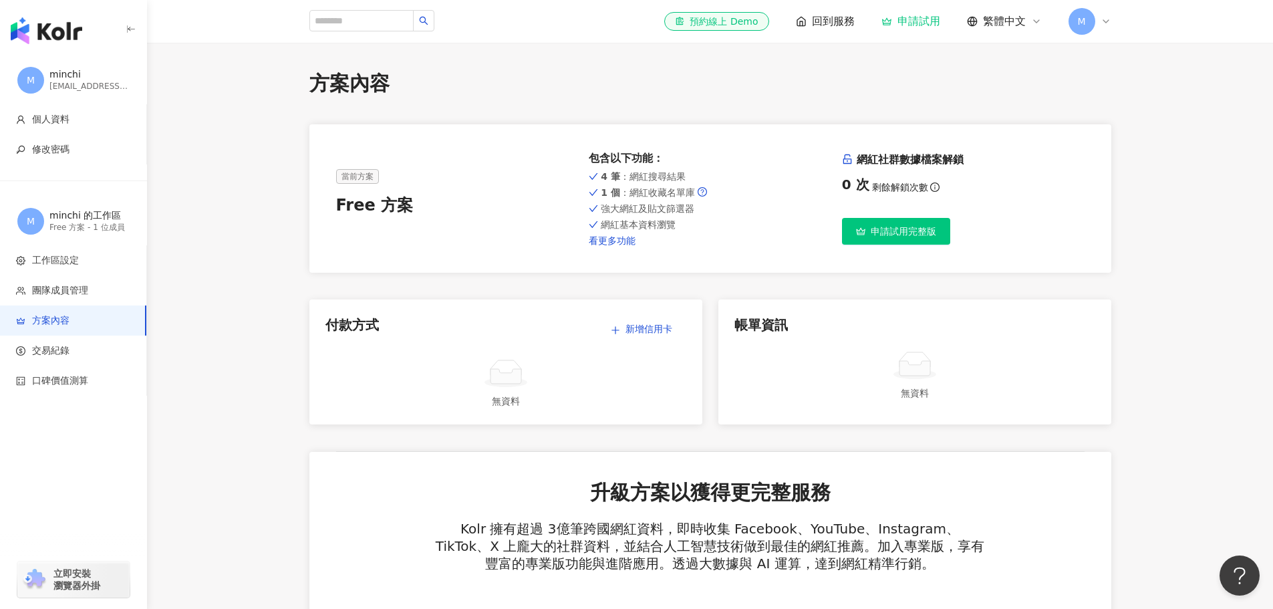
click at [623, 243] on link "看更多功能" at bounding box center [710, 240] width 242 height 11
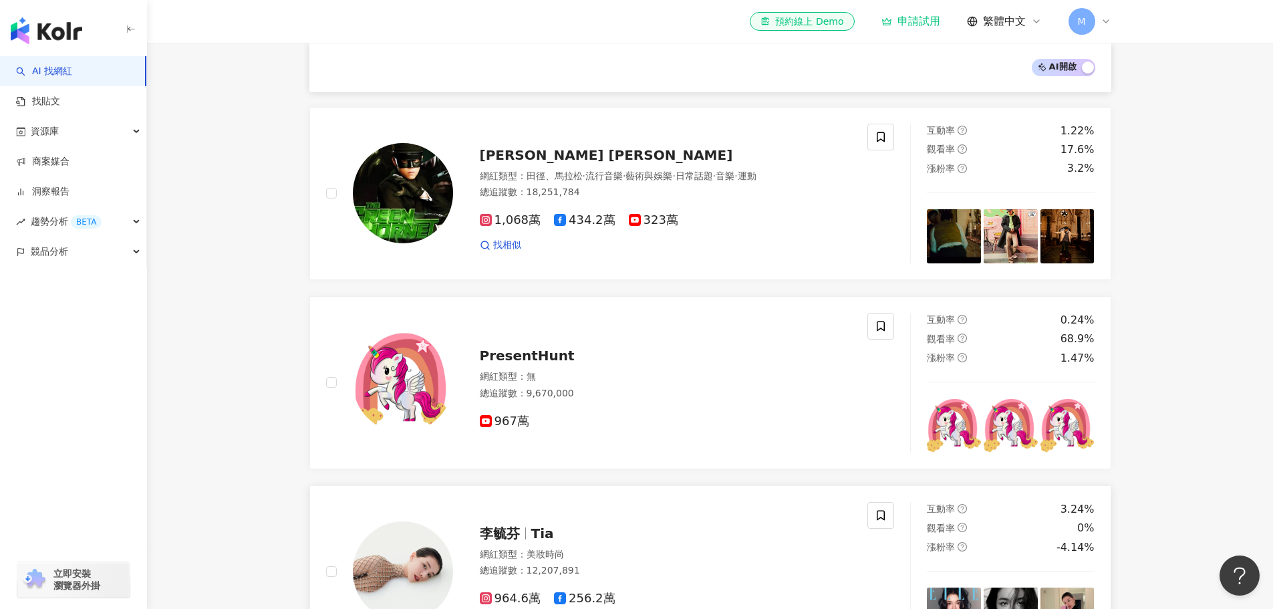
scroll to position [802, 0]
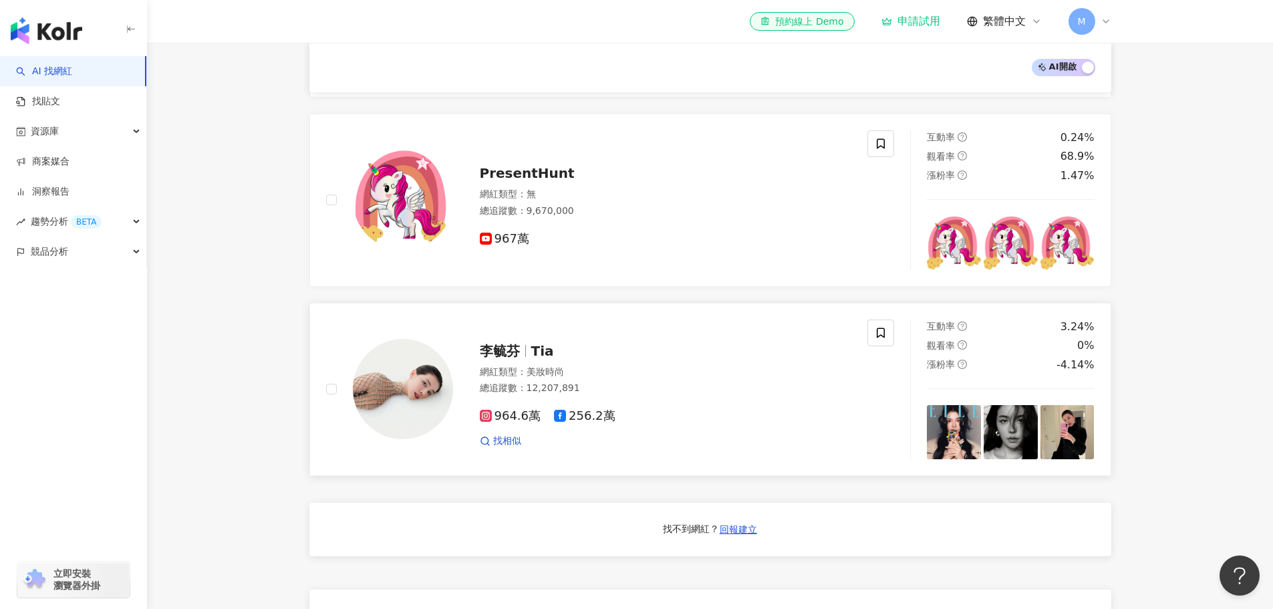
click at [661, 424] on div "964.6萬 256.2萬" at bounding box center [666, 416] width 372 height 15
